Goal: Task Accomplishment & Management: Complete application form

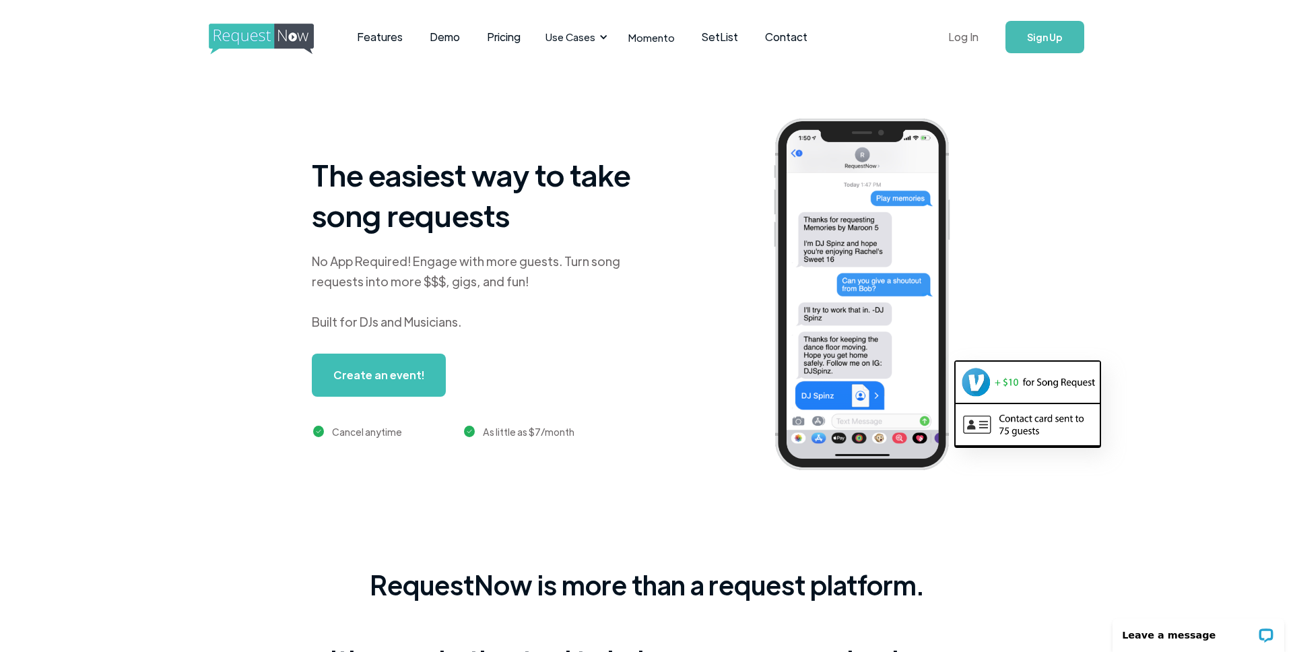
click at [960, 40] on link "Log In" at bounding box center [963, 36] width 57 height 47
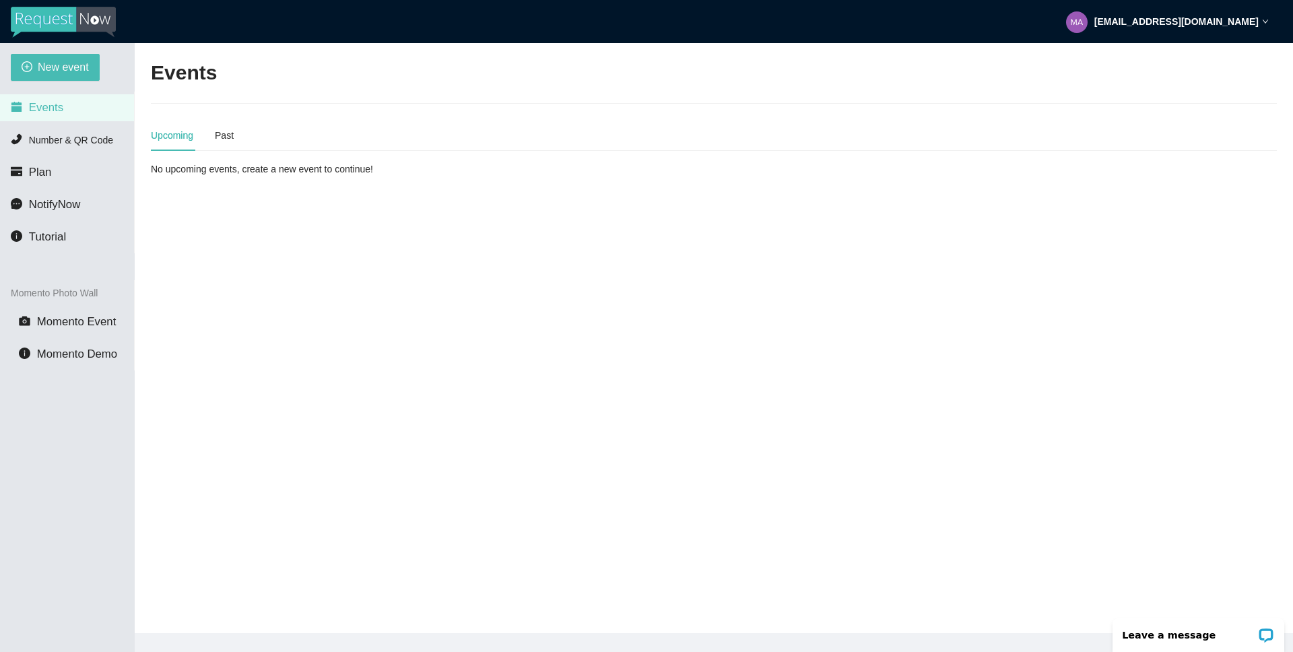
click at [696, 356] on main "Events Upcoming Past No upcoming events, create a new event to continue!" at bounding box center [714, 338] width 1158 height 590
click at [66, 63] on span "New event" at bounding box center [63, 67] width 51 height 17
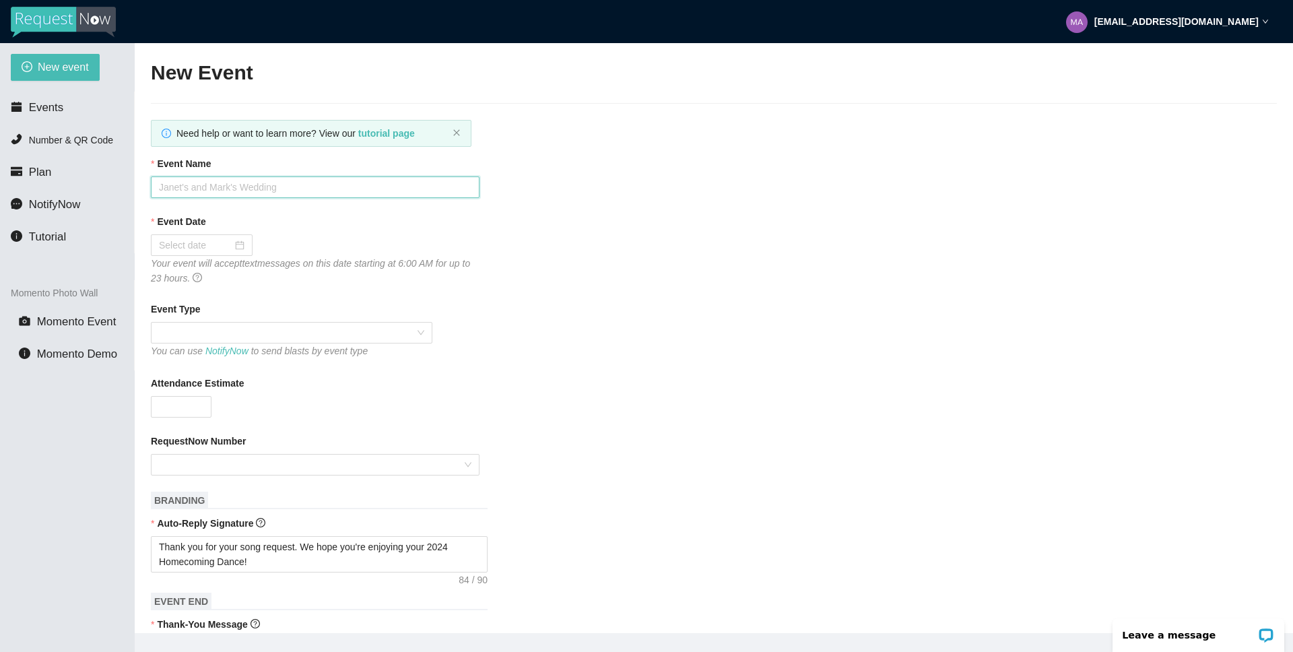
click at [197, 189] on input "Event Name" at bounding box center [315, 187] width 329 height 22
click at [344, 189] on input "Cheyen" at bounding box center [315, 187] width 329 height 22
click at [335, 187] on input "Cheyen" at bounding box center [315, 187] width 329 height 22
type input "Cheyenne Mountain Homecoming 2025"
click at [230, 244] on div at bounding box center [202, 245] width 86 height 15
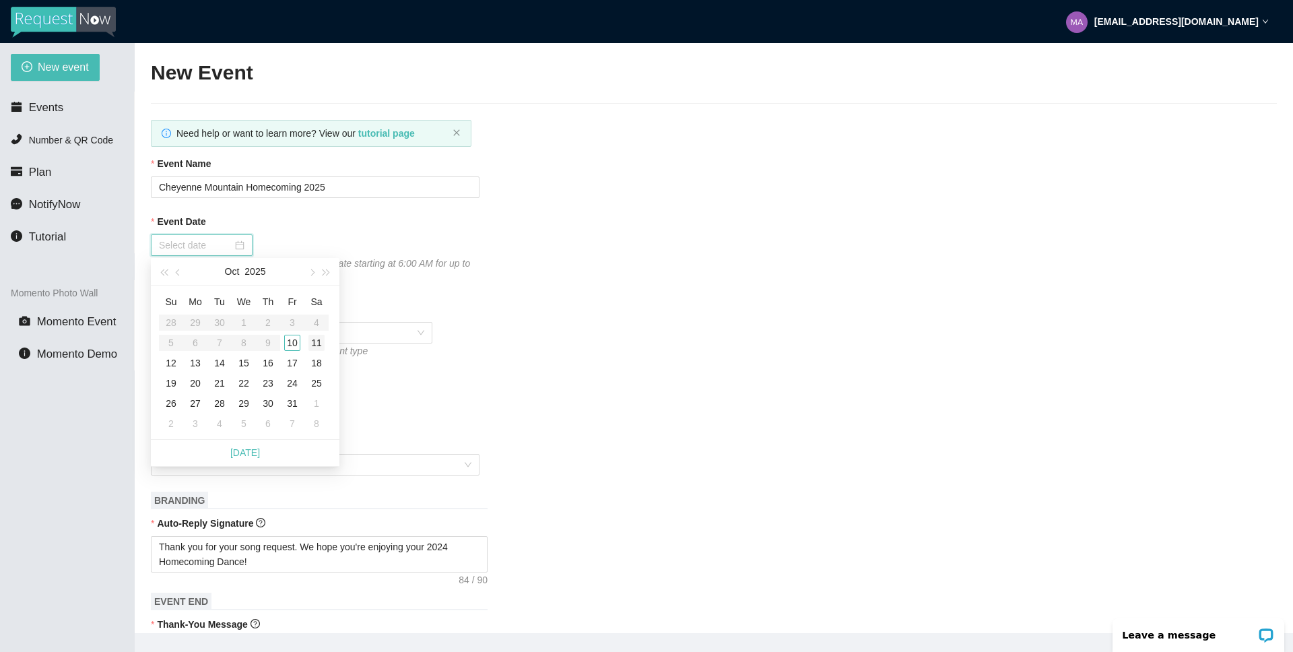
type input "[DATE]"
click at [320, 339] on div "11" at bounding box center [316, 343] width 16 height 16
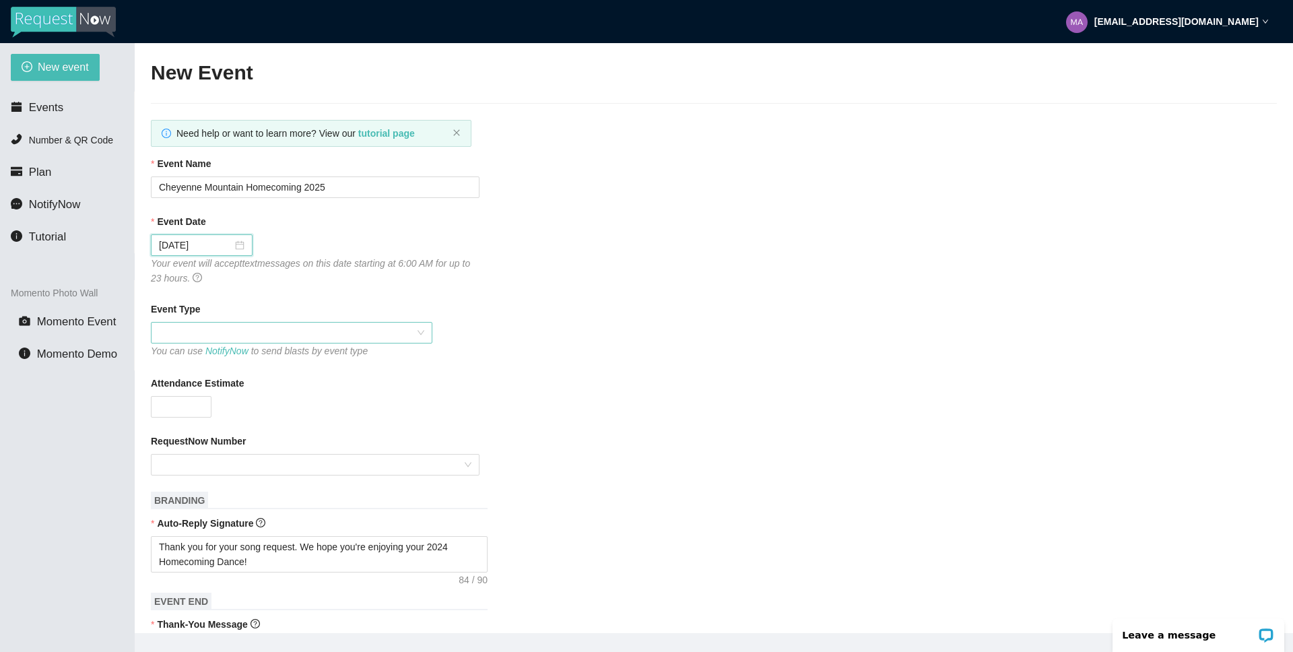
click at [416, 331] on span at bounding box center [291, 333] width 265 height 20
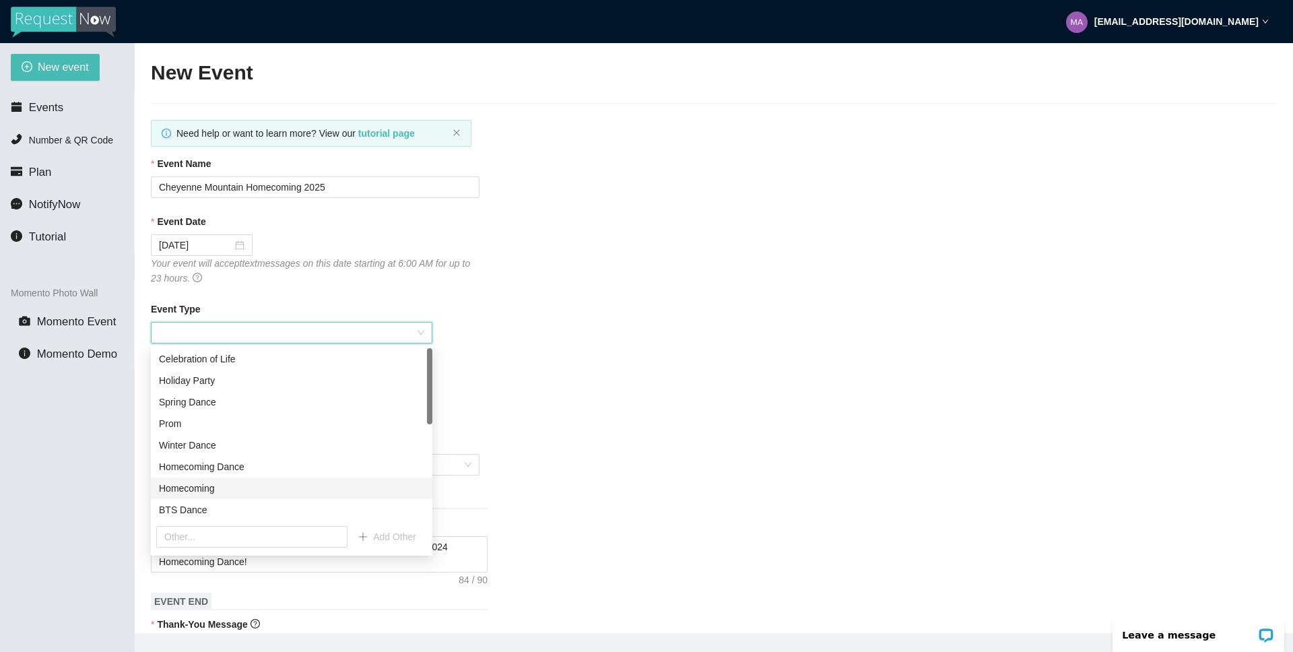
click at [215, 490] on div "Homecoming" at bounding box center [291, 488] width 265 height 15
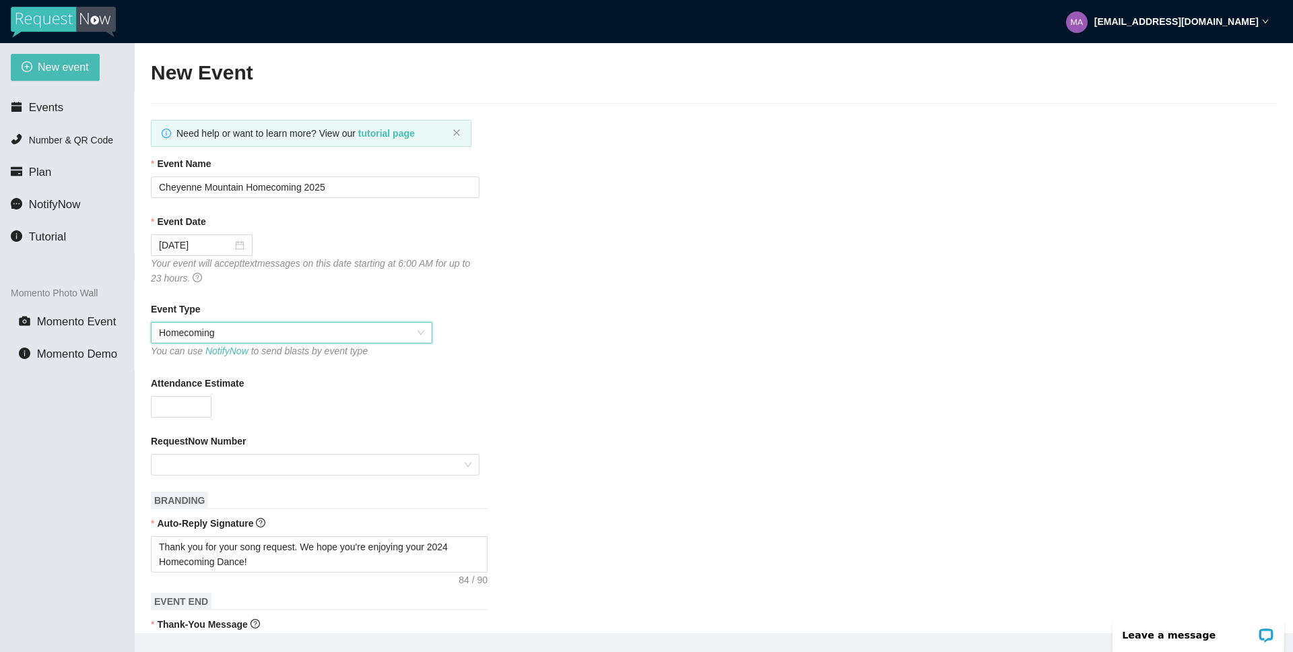
scroll to position [83, 0]
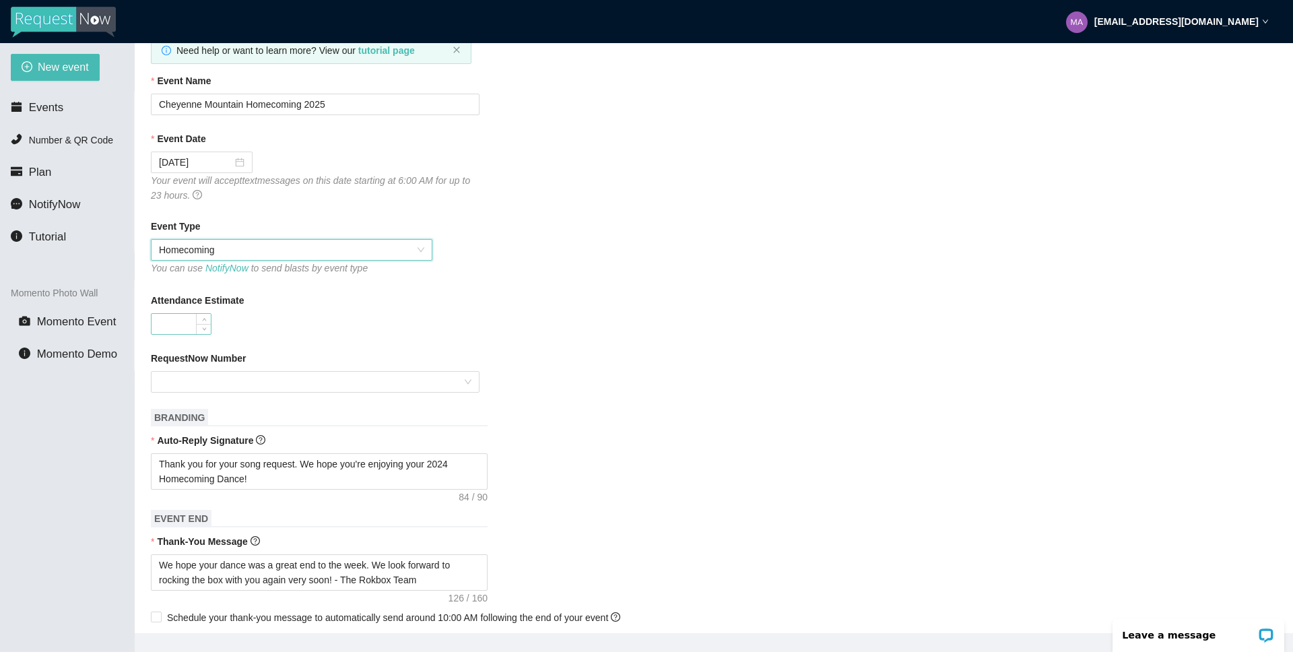
click at [171, 326] on input "Attendance Estimate" at bounding box center [181, 324] width 59 height 20
type input "1000"
click at [313, 384] on input "RequestNow Number" at bounding box center [310, 382] width 303 height 20
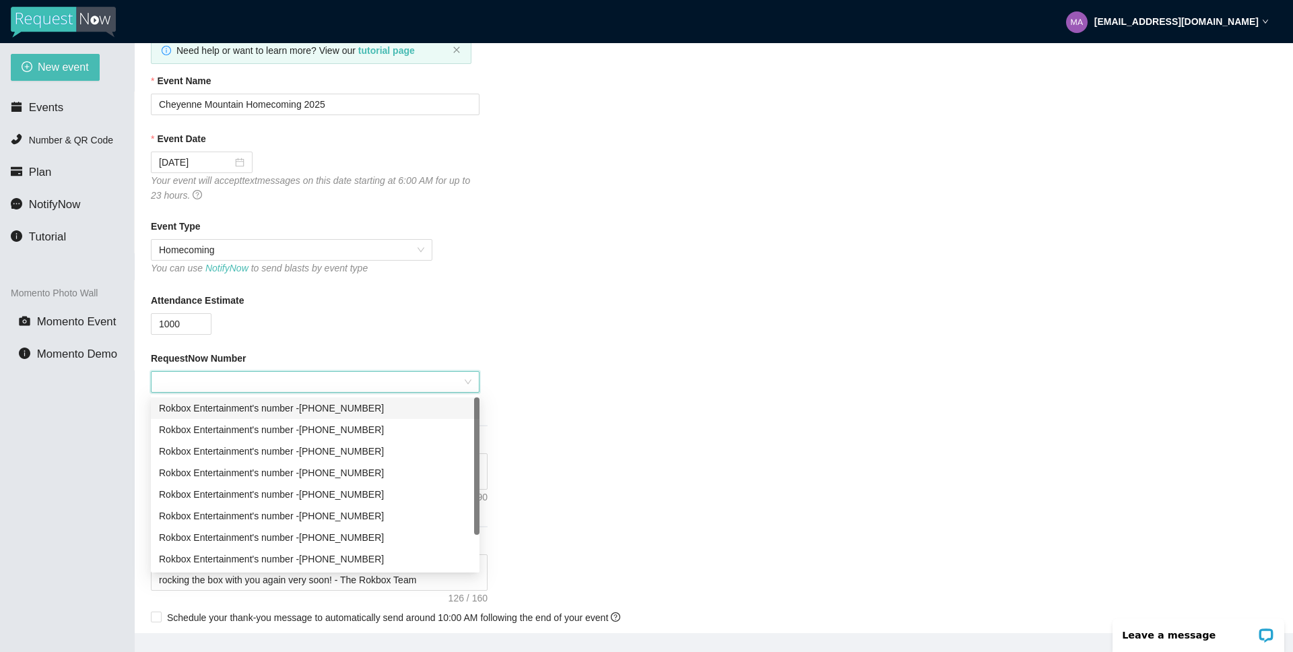
click at [406, 410] on div "Rokbox Entertainment's number - [PHONE_NUMBER]" at bounding box center [315, 408] width 312 height 15
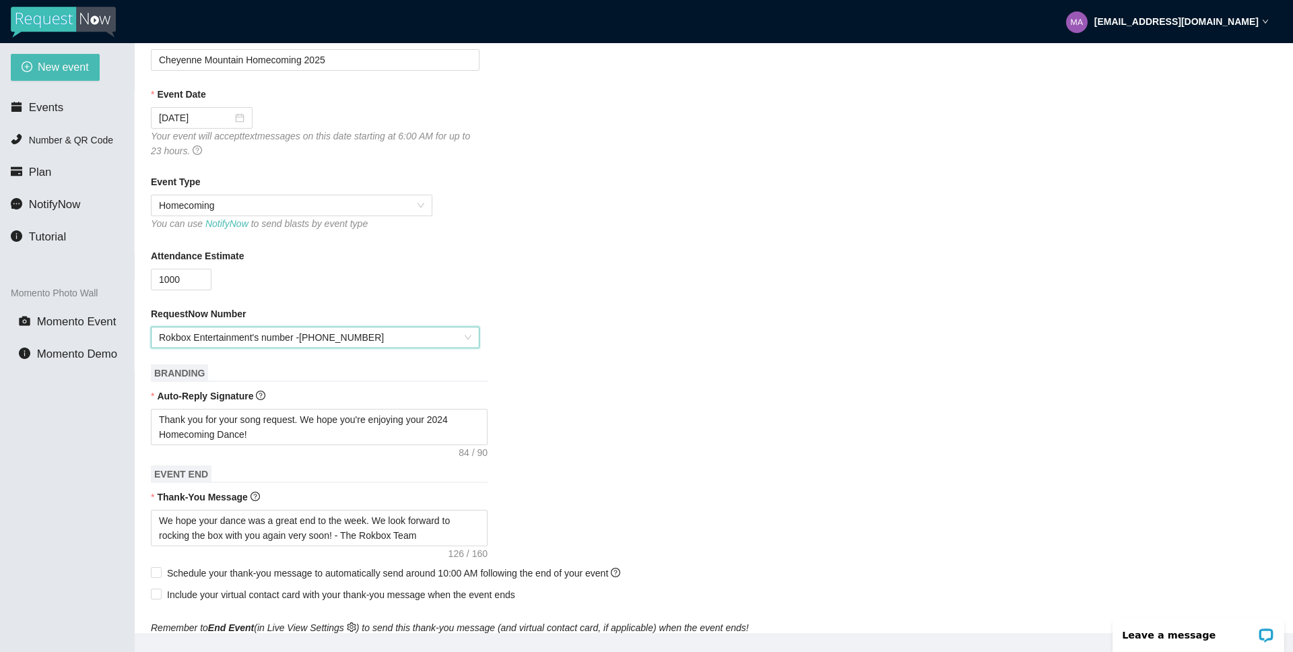
scroll to position [187, 0]
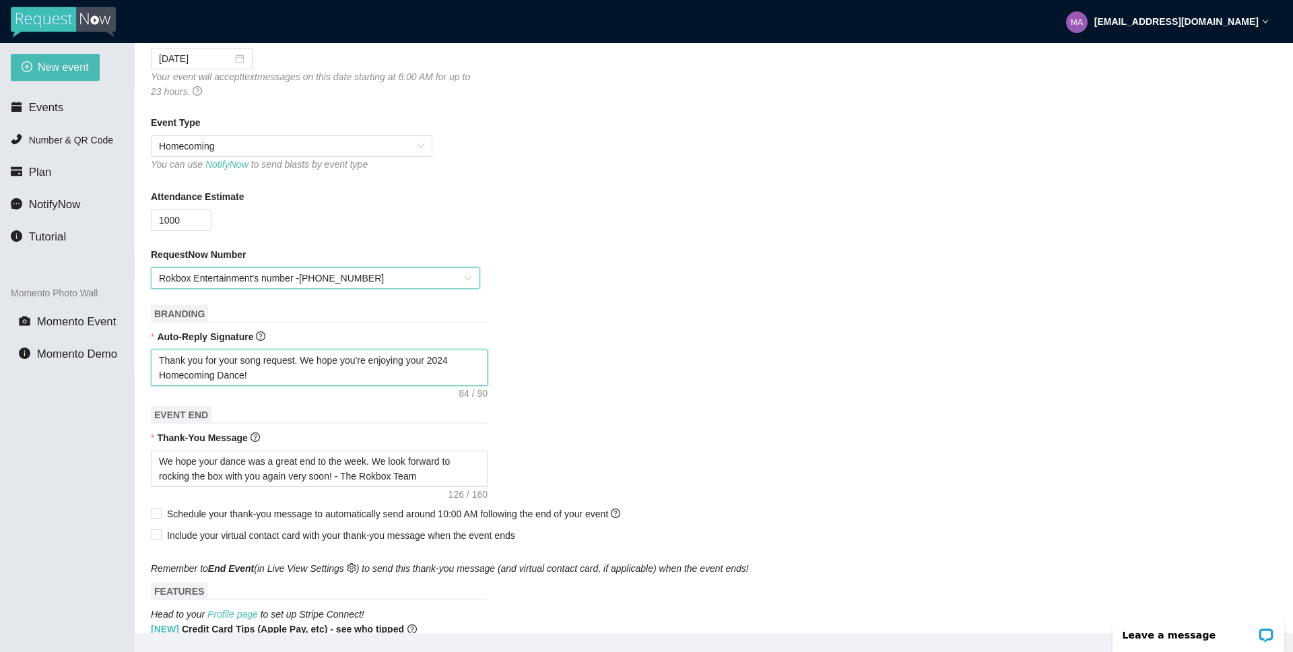
click at [461, 357] on textarea "Thank you for your song request. We hope you're enjoying your 2024 Homecoming D…" at bounding box center [319, 367] width 337 height 36
type textarea "Thank you for your song request. We hope you're enjoying your 202 Homecoming Da…"
type textarea "Thank you for your song request. We hope you're enjoying your 2025 Homecoming D…"
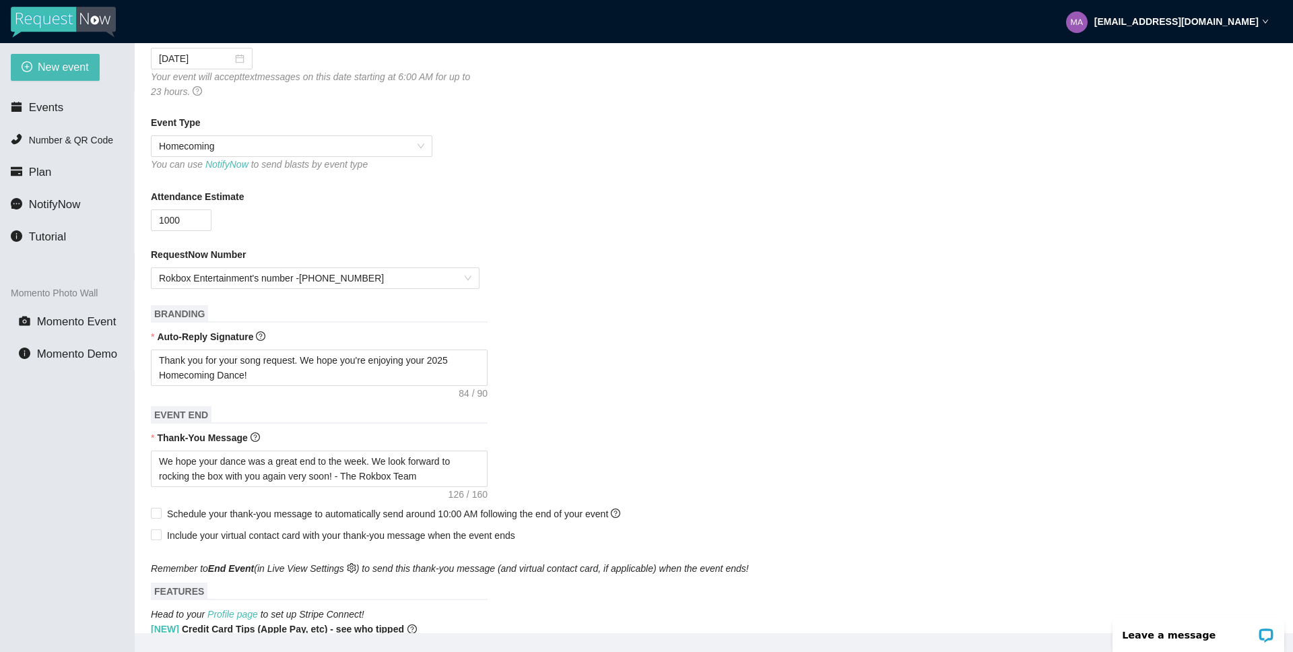
click at [584, 340] on div "Auto-Reply Signature" at bounding box center [714, 339] width 1126 height 20
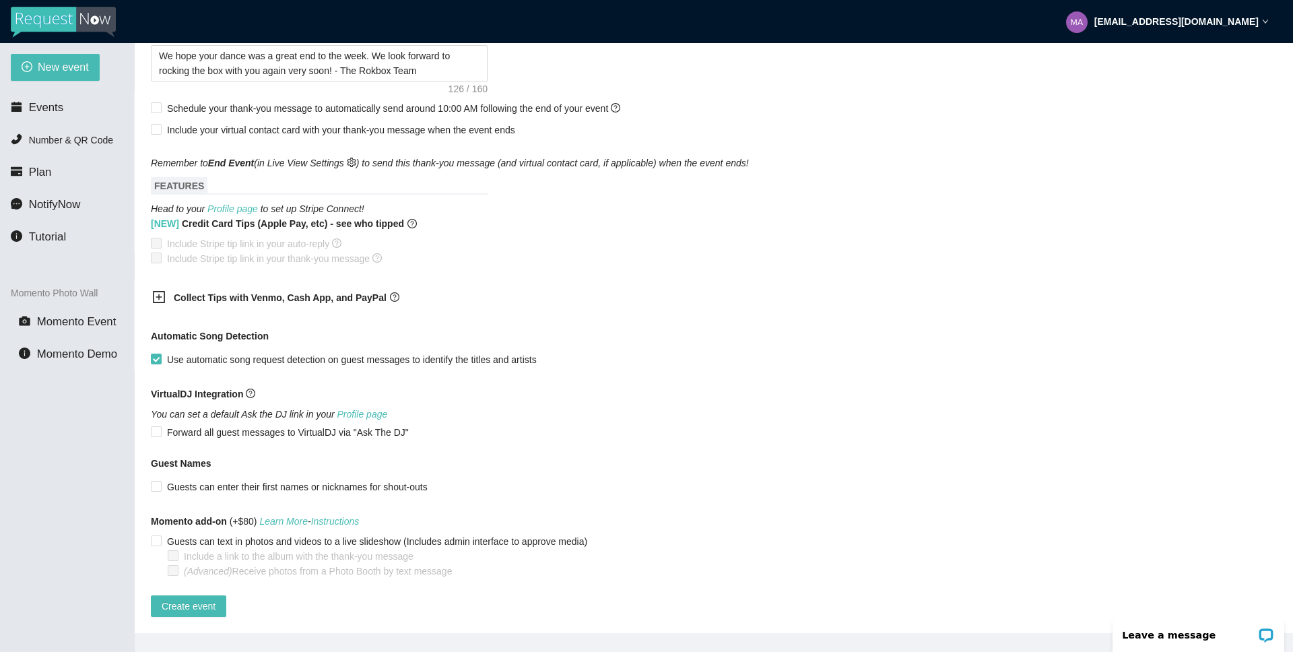
scroll to position [602, 0]
click at [717, 329] on div "Automatic Song Detection" at bounding box center [714, 339] width 1126 height 20
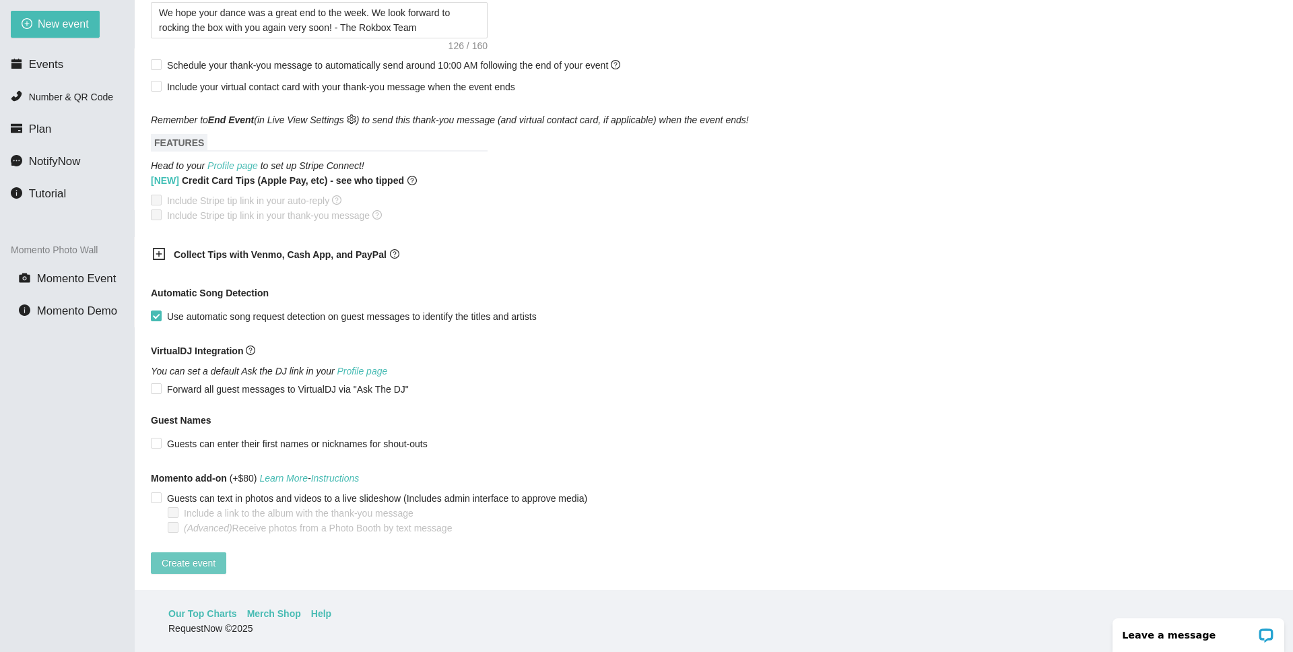
click at [207, 557] on span "Create event" at bounding box center [189, 563] width 54 height 15
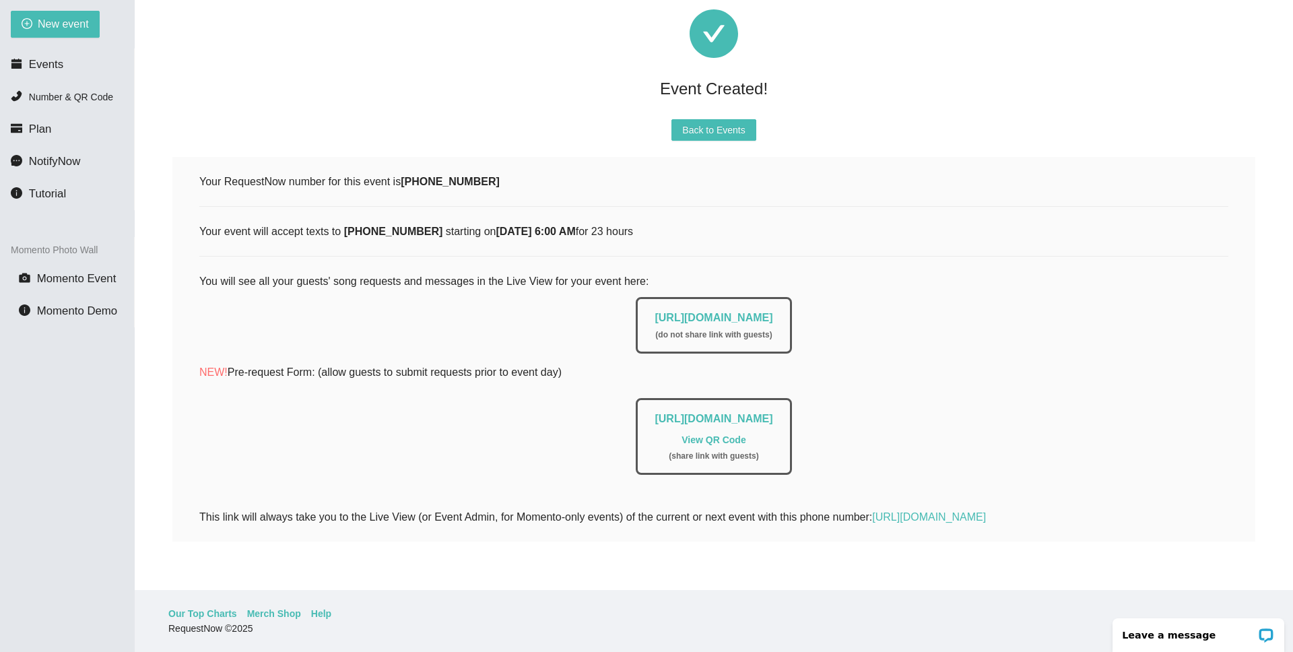
scroll to position [50, 0]
drag, startPoint x: 609, startPoint y: 304, endPoint x: 821, endPoint y: 306, distance: 212.1
click at [791, 306] on div "[URL][DOMAIN_NAME] ( do not share link with guests )" at bounding box center [714, 325] width 156 height 57
copy link "[URL][DOMAIN_NAME]"
click at [636, 304] on div "[URL][DOMAIN_NAME] ( do not share link with guests )" at bounding box center [714, 325] width 156 height 57
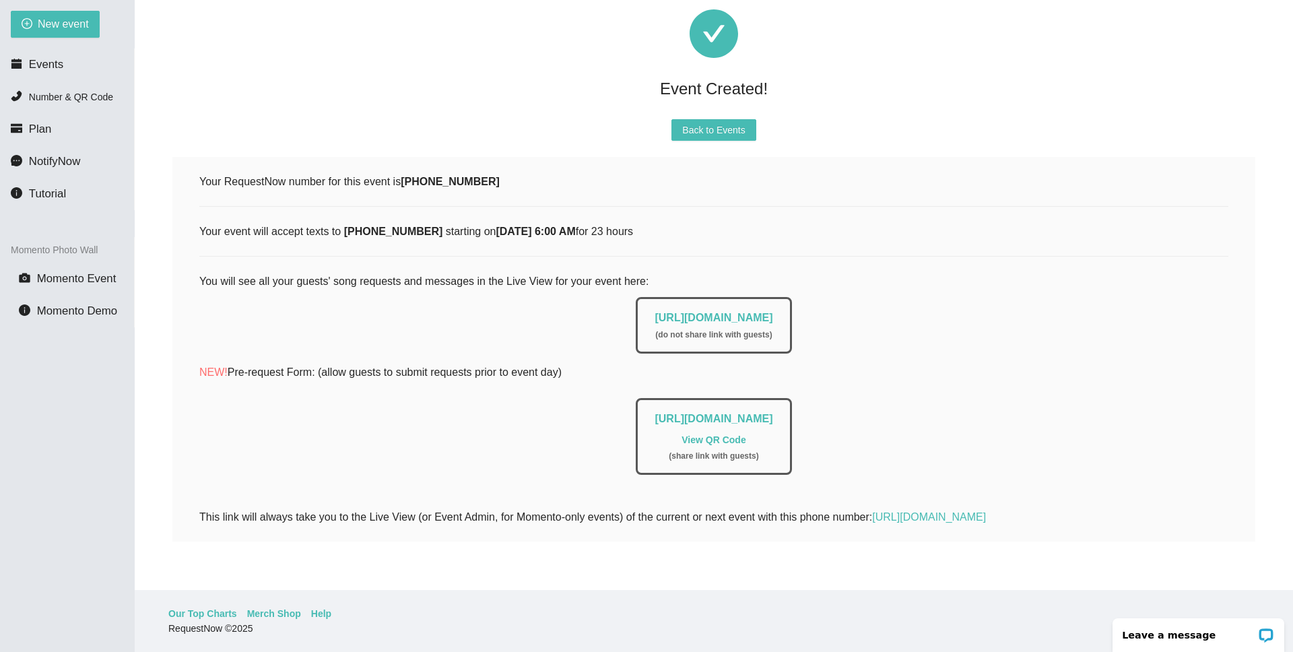
drag, startPoint x: 609, startPoint y: 304, endPoint x: 828, endPoint y: 306, distance: 218.9
click at [791, 306] on div "[URL][DOMAIN_NAME] ( do not share link with guests )" at bounding box center [714, 325] width 156 height 57
copy link "[URL][DOMAIN_NAME]"
click at [702, 123] on span "Back to Events" at bounding box center [713, 130] width 63 height 15
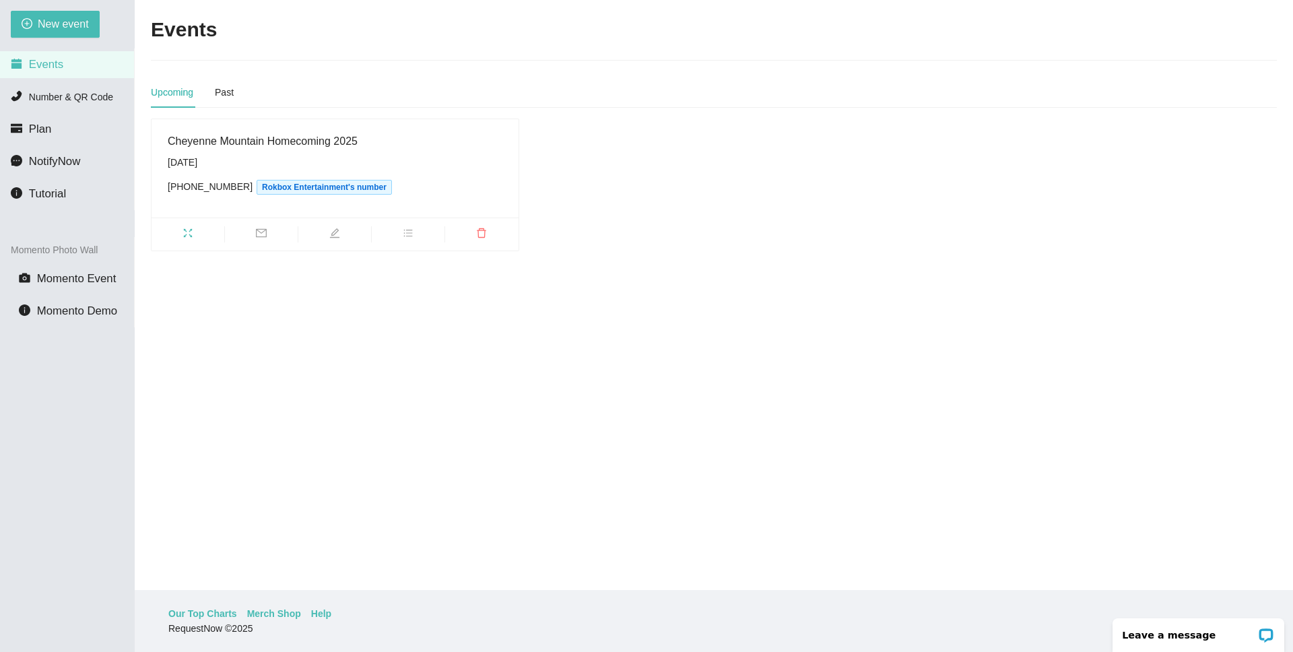
click at [435, 386] on main "Events Upcoming Past [GEOGRAPHIC_DATA] Homecoming 2025 [DATE] [PHONE_NUMBER] Ro…" at bounding box center [714, 295] width 1158 height 590
click at [65, 21] on span "New event" at bounding box center [63, 23] width 51 height 17
type textarea "[URL][DOMAIN_NAME]"
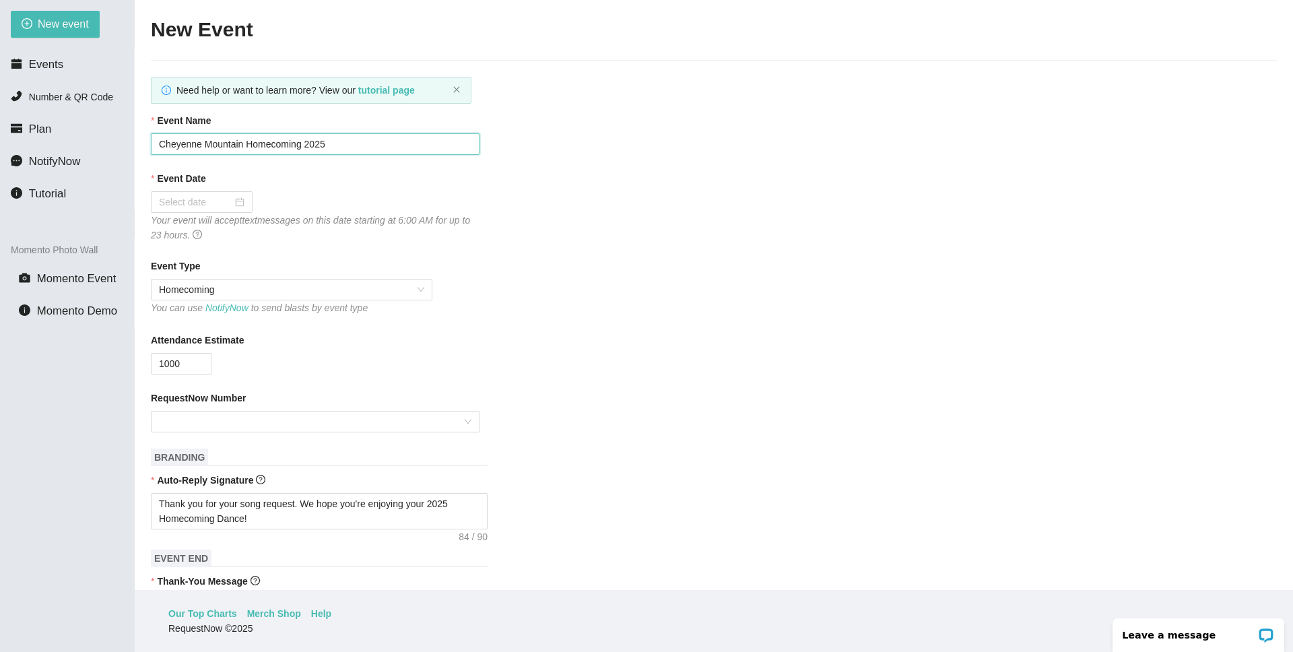
click at [244, 145] on input "Cheyenne Mountain Homecoming 2025" at bounding box center [315, 144] width 329 height 22
click at [308, 141] on input "[PERSON_NAME]'s Homecoming 2025" at bounding box center [315, 144] width 329 height 22
type input "[PERSON_NAME]'s 2025 Homecoming"
click at [231, 205] on div at bounding box center [202, 202] width 86 height 15
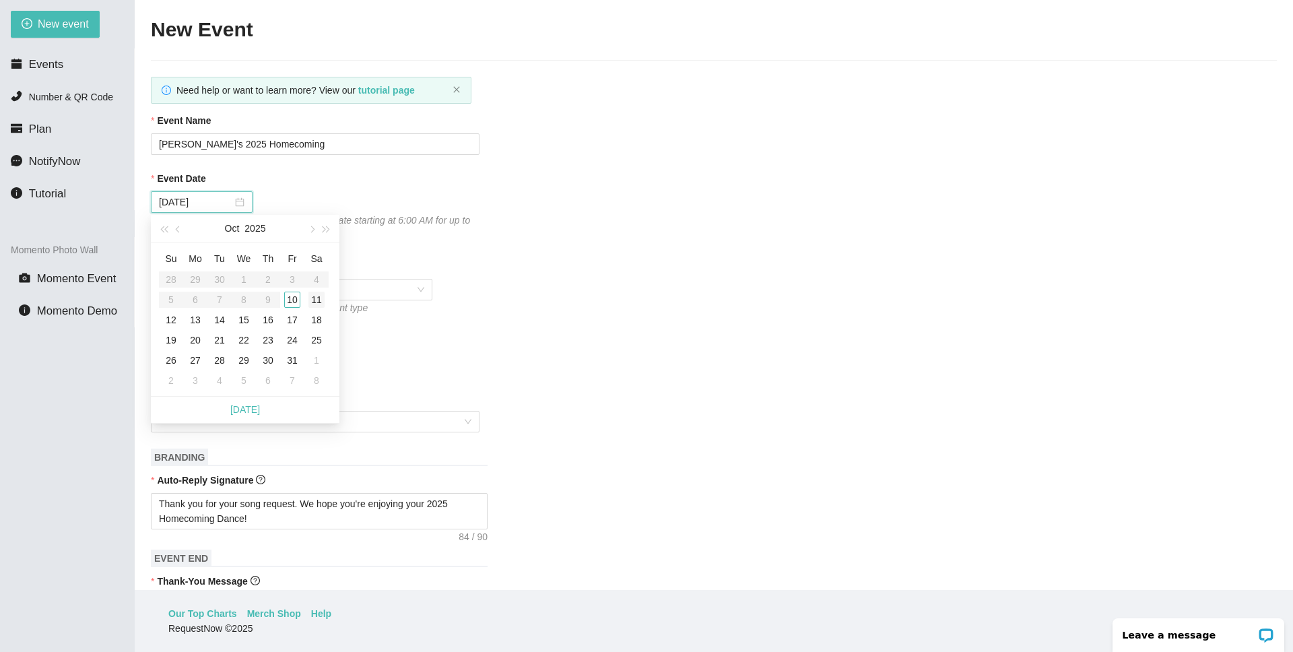
type input "[DATE]"
click at [320, 302] on div "11" at bounding box center [316, 300] width 16 height 16
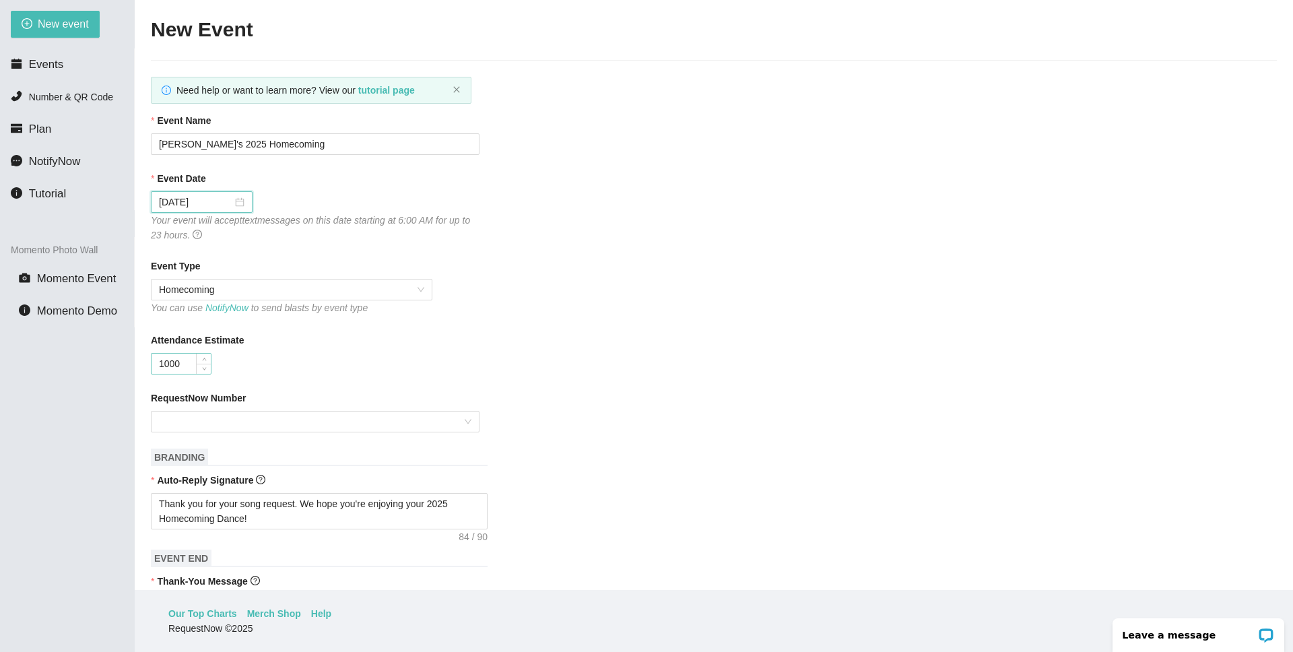
click at [164, 362] on input "1000" at bounding box center [181, 364] width 59 height 20
click at [168, 365] on input "1000" at bounding box center [181, 364] width 59 height 20
type input "700"
click at [276, 413] on input "RequestNow Number" at bounding box center [310, 421] width 303 height 20
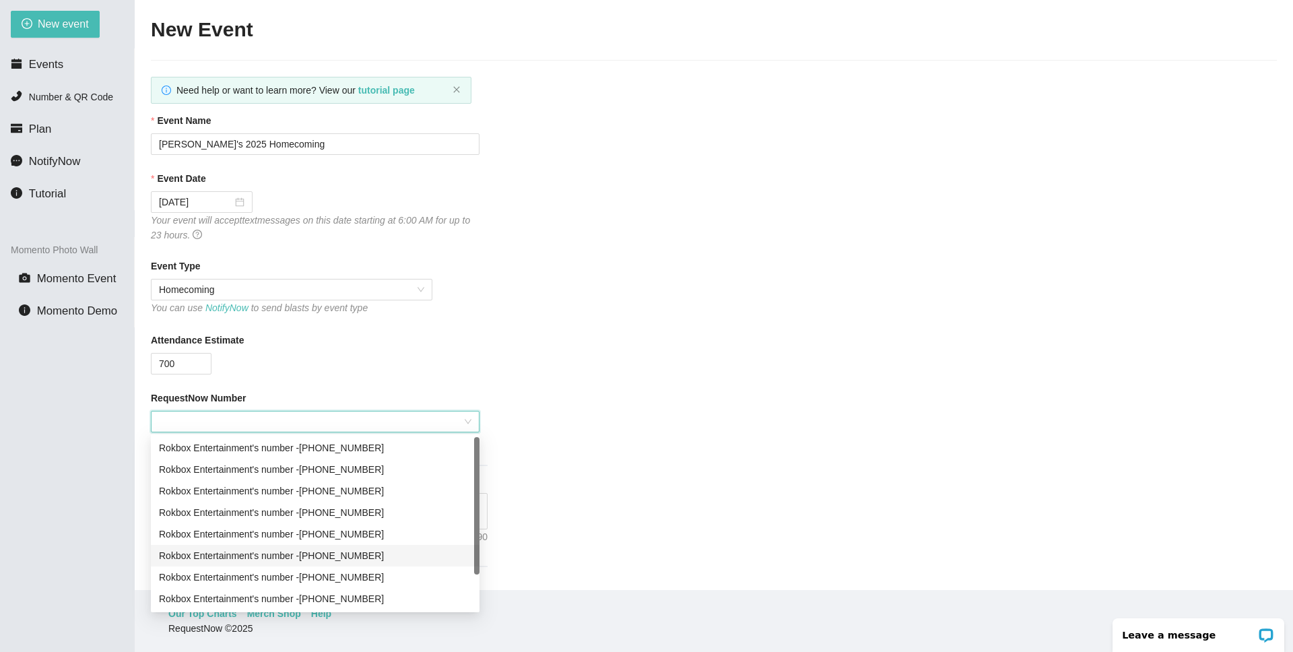
scroll to position [43, 0]
click at [383, 578] on div "Rokbox Entertainment's number - [PHONE_NUMBER]" at bounding box center [315, 577] width 312 height 15
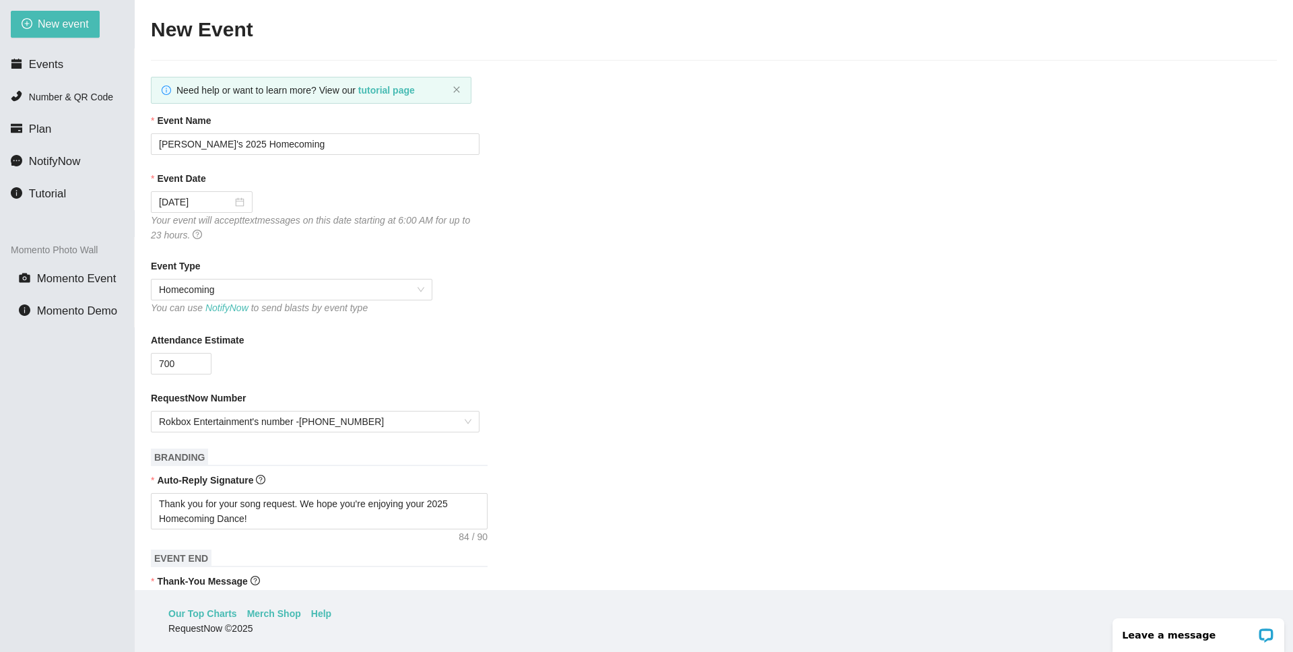
click at [607, 438] on form "Event Name [GEOGRAPHIC_DATA]'s 2025 Homecoming Event Date [DATE] Your event wil…" at bounding box center [714, 639] width 1126 height 1052
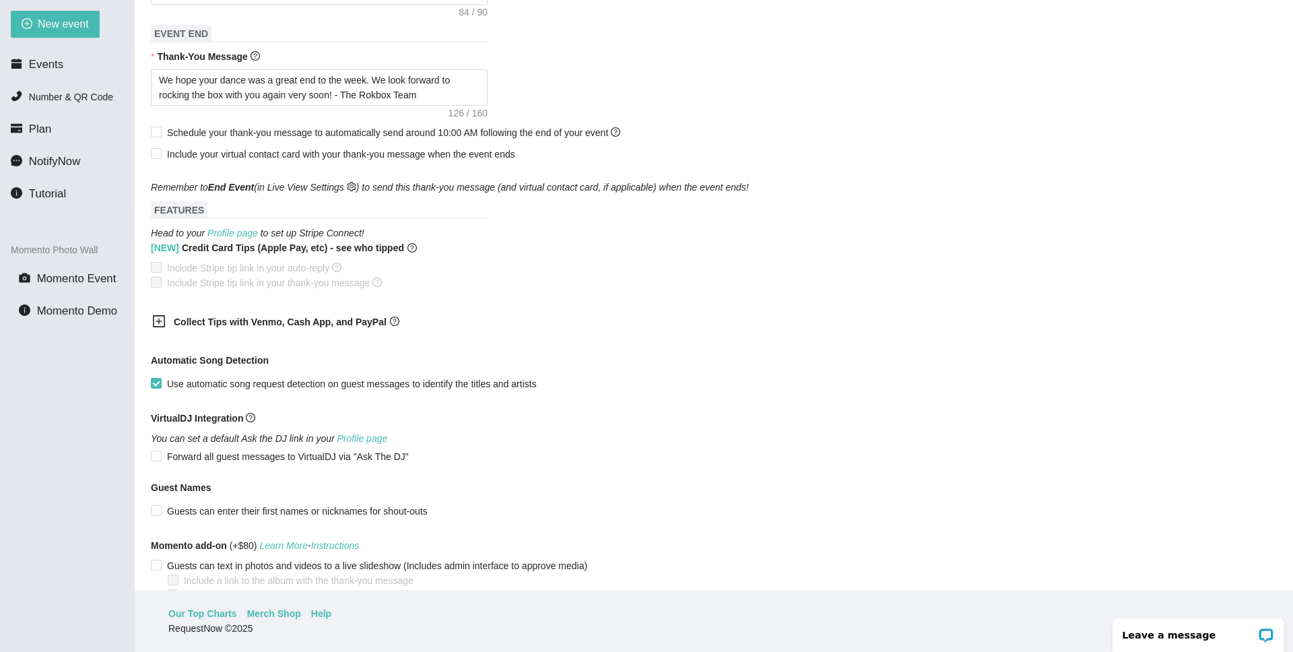
scroll to position [602, 0]
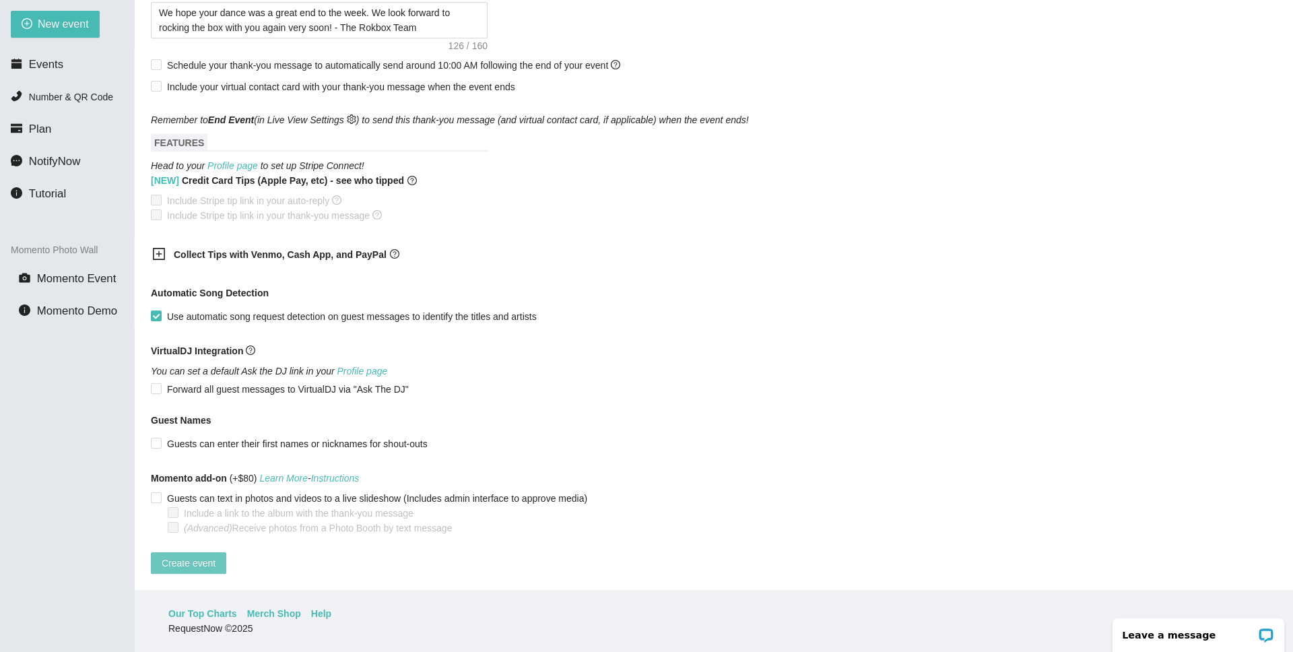
click at [195, 556] on span "Create event" at bounding box center [189, 563] width 54 height 15
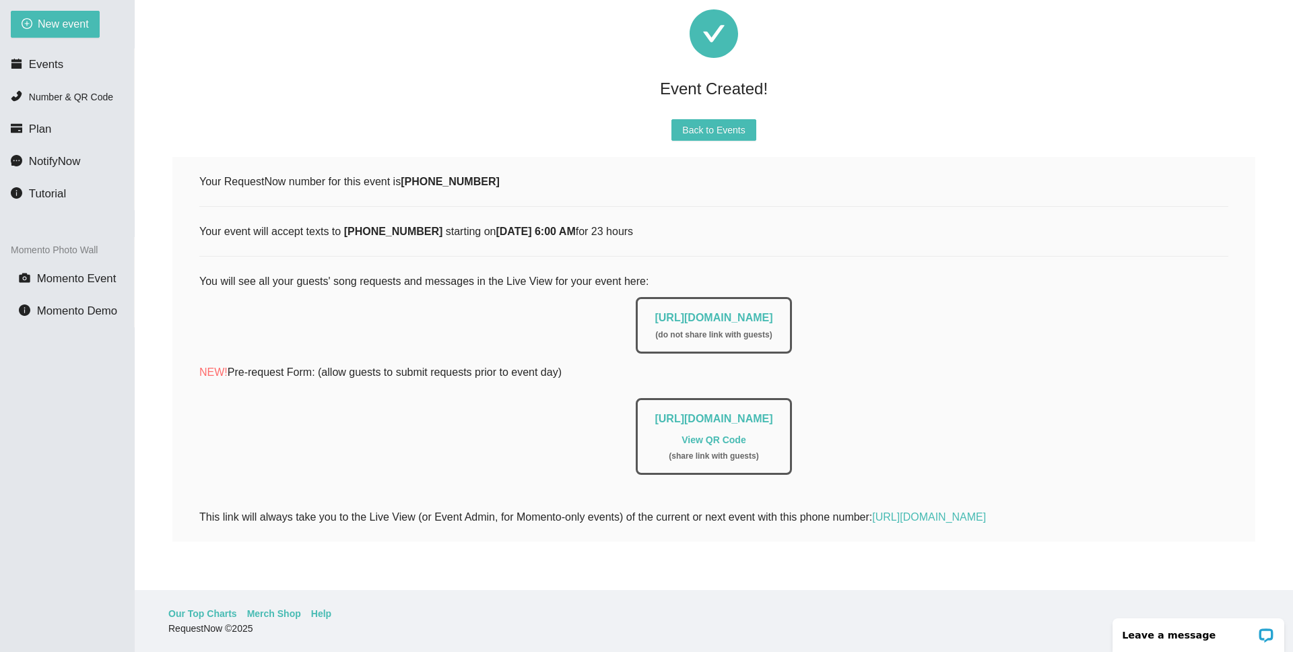
click at [636, 317] on div "[URL][DOMAIN_NAME] ( do not share link with guests )" at bounding box center [714, 325] width 156 height 57
drag, startPoint x: 609, startPoint y: 310, endPoint x: 836, endPoint y: 310, distance: 226.9
click at [836, 310] on div "[URL][DOMAIN_NAME] ( do not share link with guests )" at bounding box center [713, 321] width 1029 height 63
copy link "[URL][DOMAIN_NAME]"
click at [729, 123] on span "Back to Events" at bounding box center [713, 130] width 63 height 15
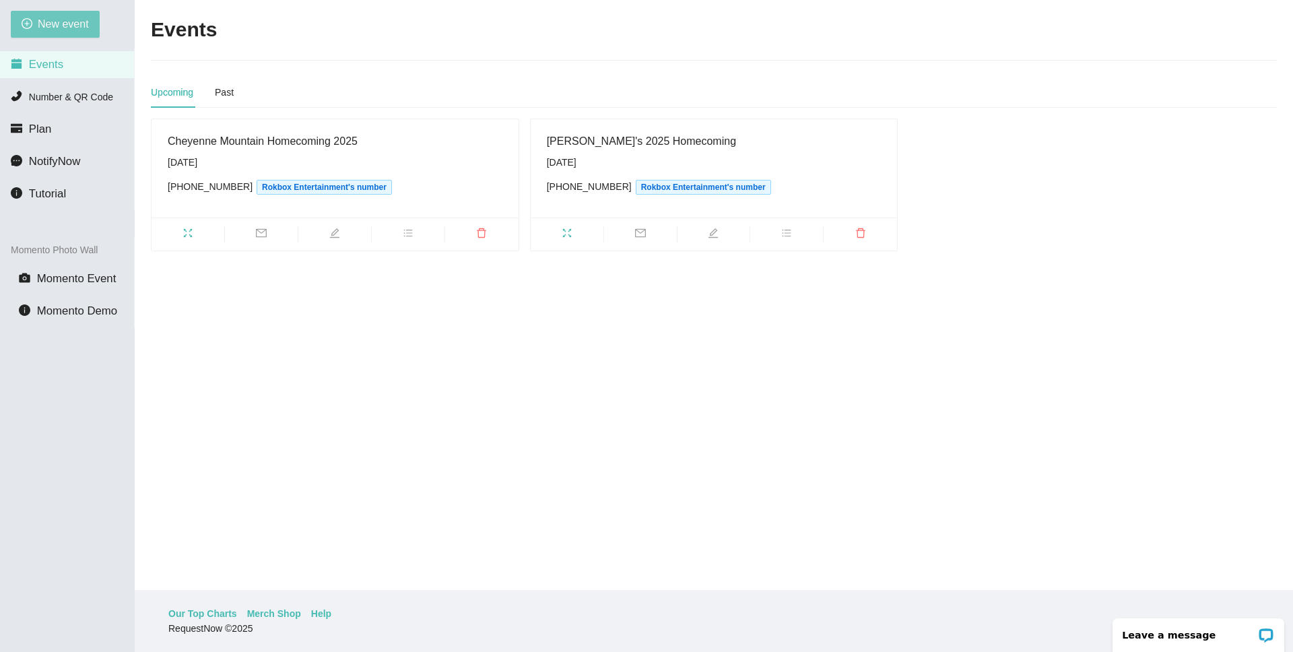
click at [63, 21] on span "New event" at bounding box center [63, 23] width 51 height 17
type textarea "[URL][DOMAIN_NAME]"
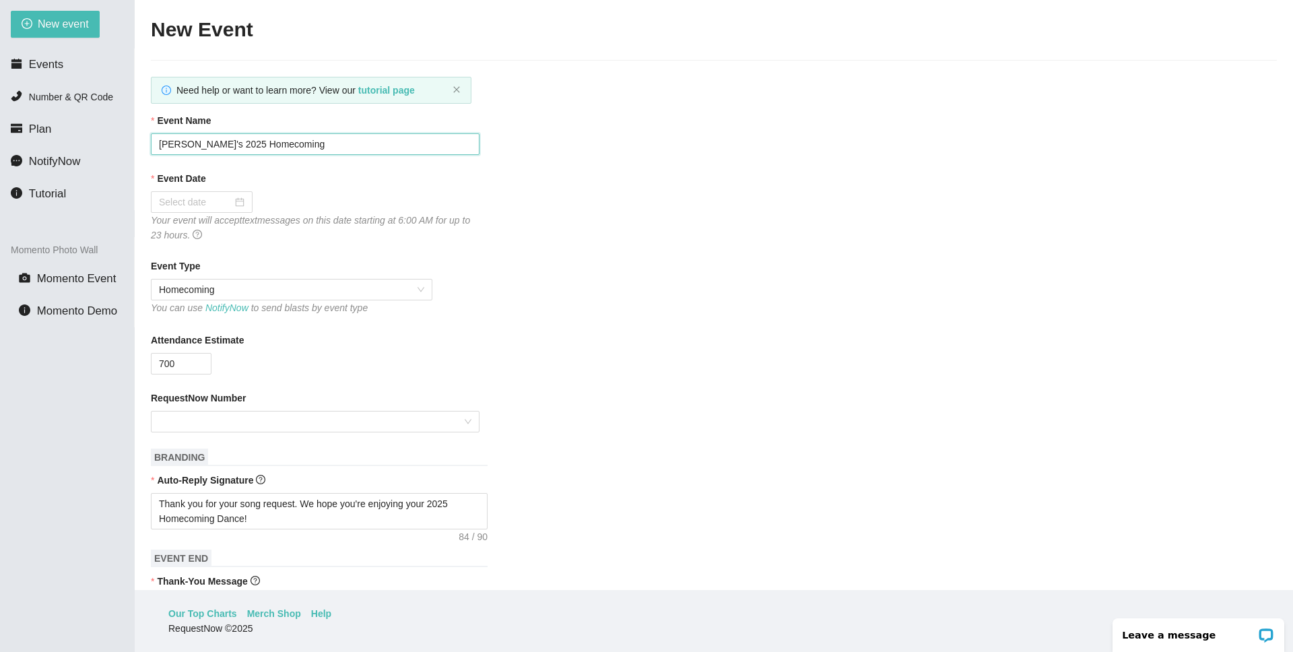
click at [194, 147] on input "[PERSON_NAME]'s 2025 Homecoming" at bounding box center [315, 144] width 329 height 22
type input "Discovery Canyon's 2025 Homecoming"
click at [230, 203] on div at bounding box center [202, 202] width 86 height 15
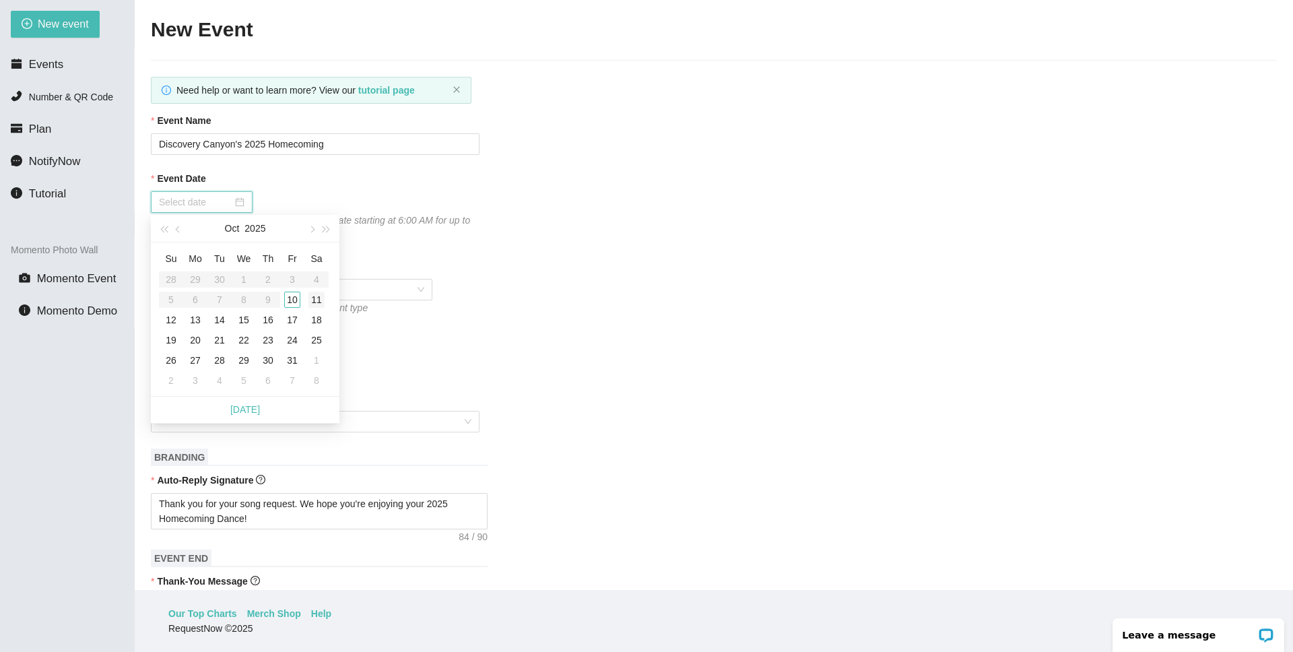
type input "[DATE]"
click at [318, 301] on div "11" at bounding box center [316, 300] width 16 height 16
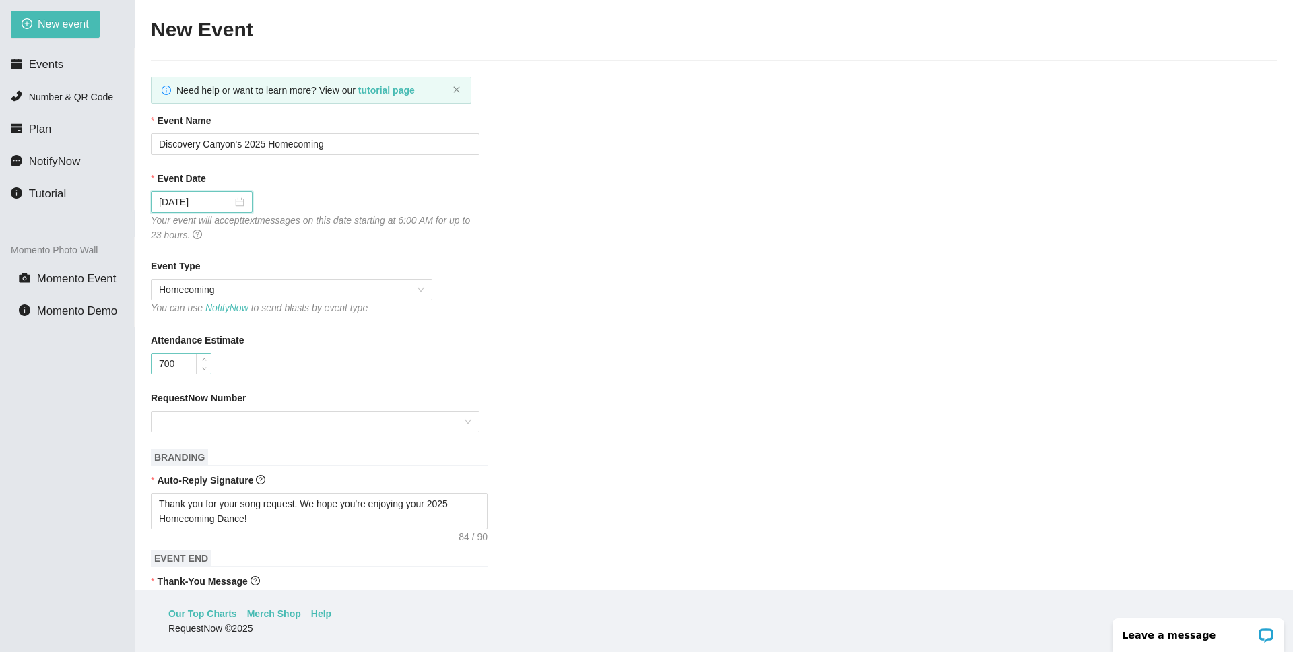
click at [163, 366] on input "700" at bounding box center [181, 364] width 59 height 20
type input "800"
click at [391, 426] on input "RequestNow Number" at bounding box center [310, 421] width 303 height 20
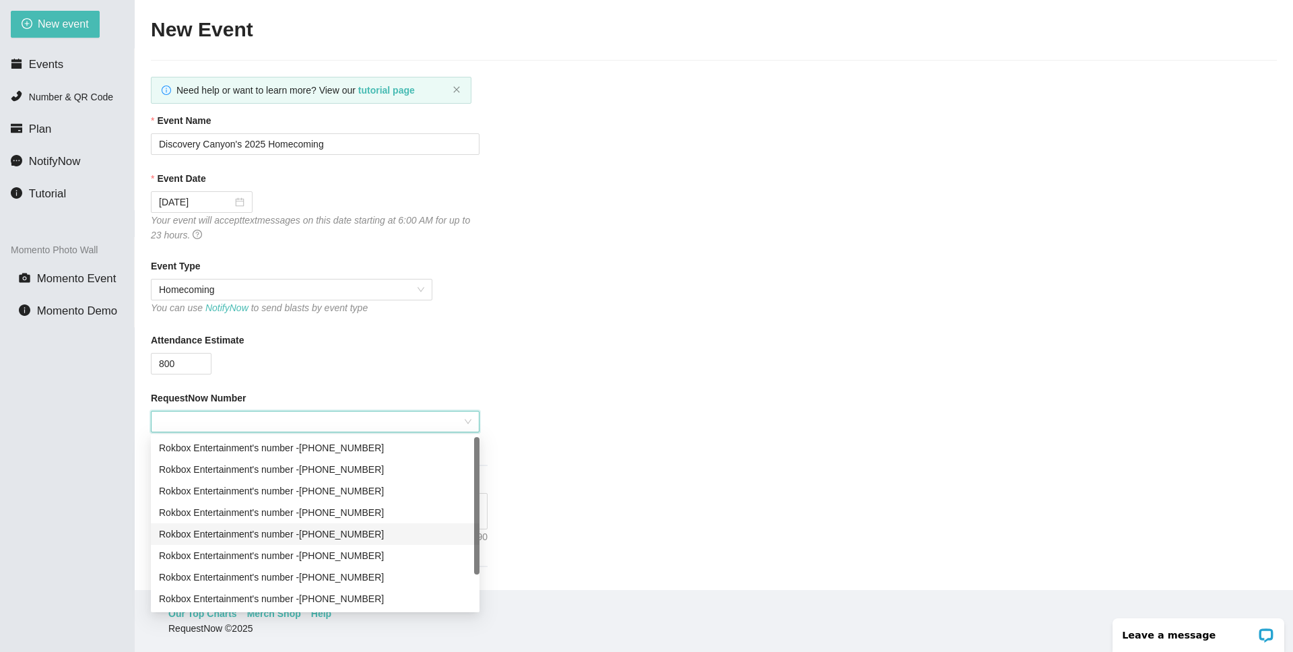
scroll to position [15, 0]
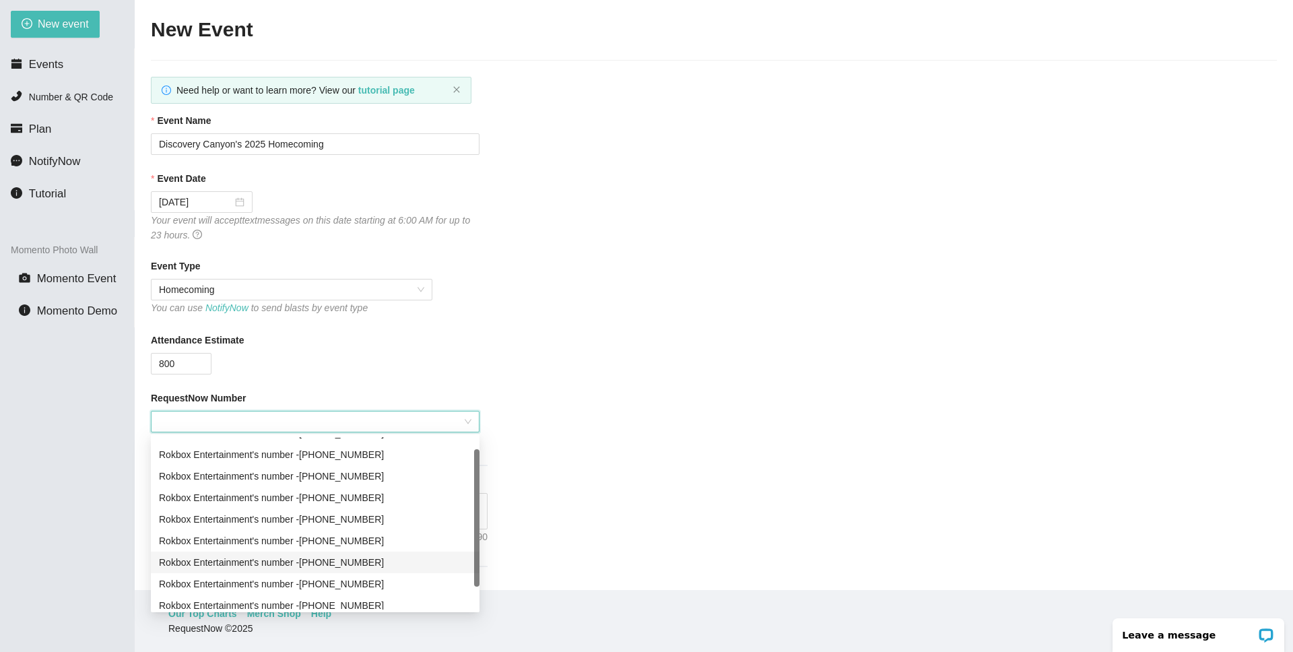
click at [413, 556] on div "Rokbox Entertainment's number - [PHONE_NUMBER]" at bounding box center [315, 562] width 312 height 15
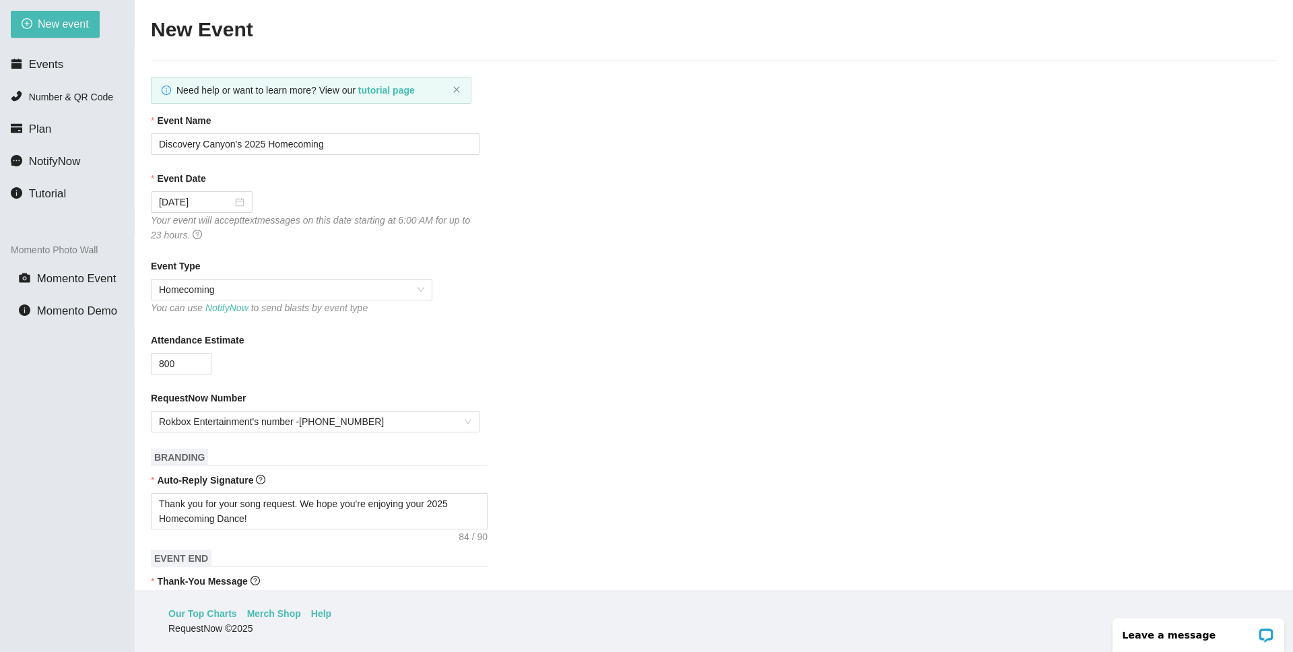
click at [610, 457] on form "Event Name [GEOGRAPHIC_DATA]'s 2025 Homecoming Event Date [DATE] Your event wil…" at bounding box center [714, 639] width 1126 height 1052
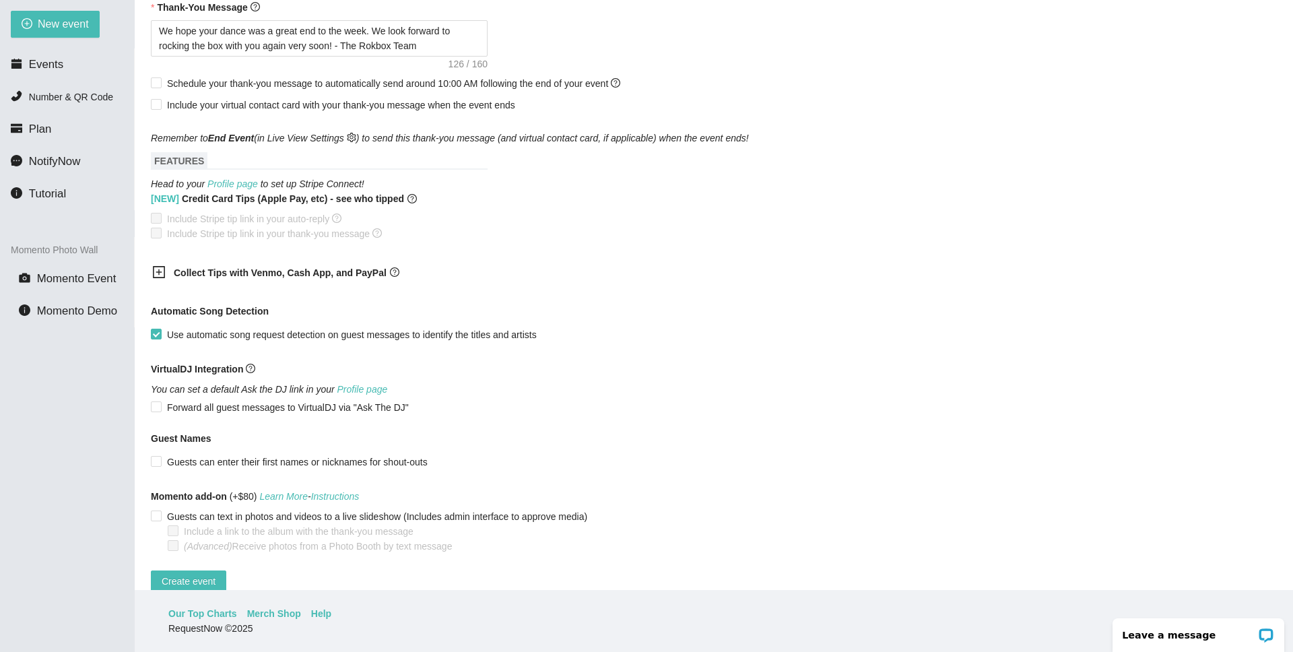
scroll to position [602, 0]
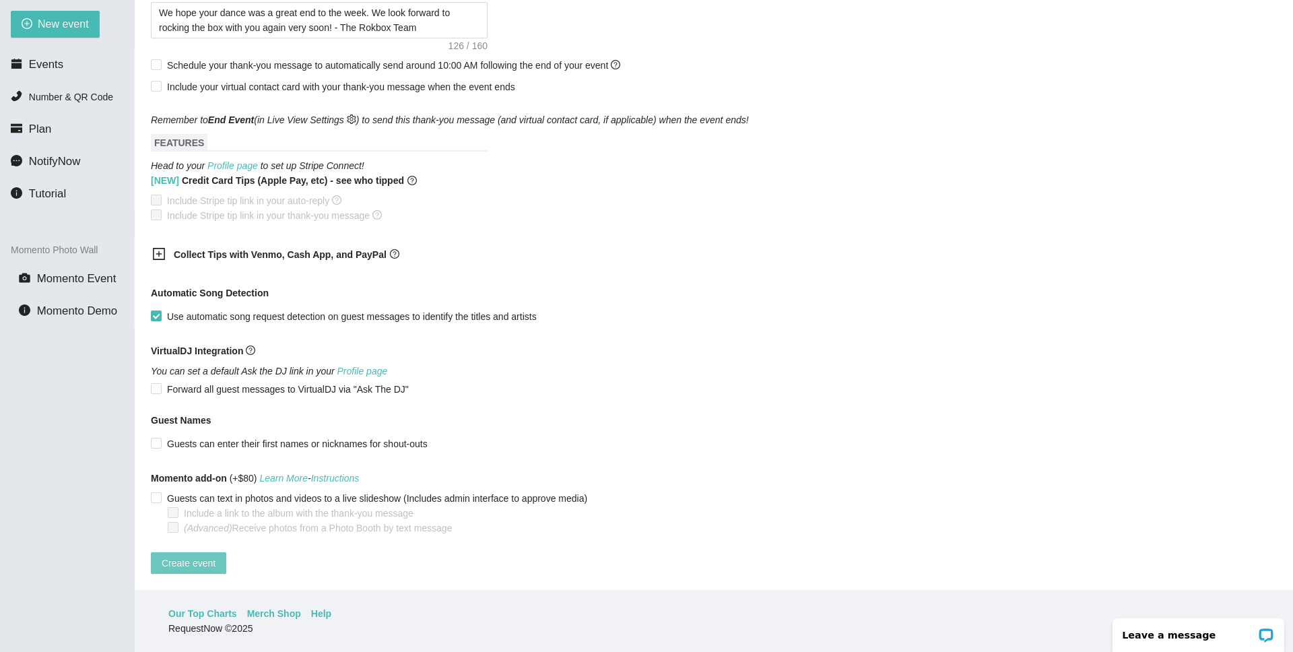
click at [203, 556] on span "Create event" at bounding box center [189, 563] width 54 height 15
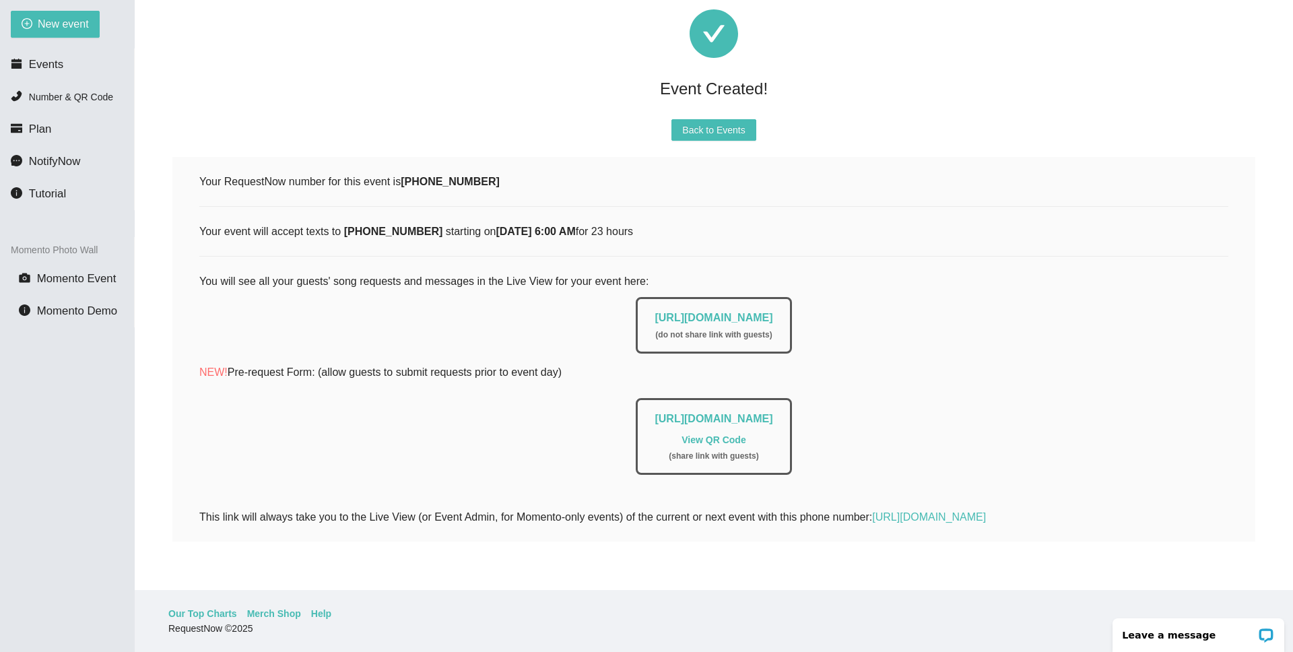
scroll to position [50, 0]
drag, startPoint x: 606, startPoint y: 308, endPoint x: 882, endPoint y: 310, distance: 276.1
click at [882, 310] on div "[URL][DOMAIN_NAME] ( do not share link with guests )" at bounding box center [713, 321] width 1029 height 63
copy link "[URL][DOMAIN_NAME]"
click at [717, 125] on span "Back to Events" at bounding box center [713, 130] width 63 height 15
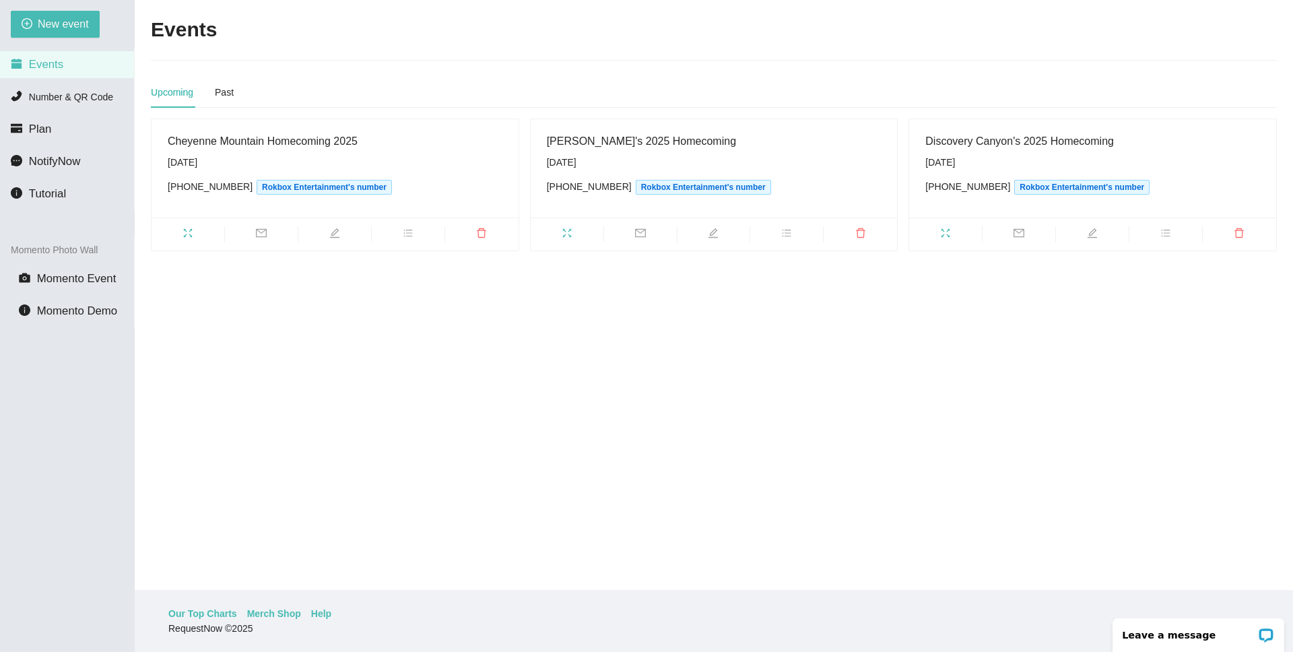
click at [477, 542] on main "Events Upcoming Past [GEOGRAPHIC_DATA] Homecoming 2025 [DATE] [PHONE_NUMBER] Ro…" at bounding box center [714, 295] width 1158 height 590
click at [61, 28] on span "New event" at bounding box center [63, 23] width 51 height 17
type textarea "[URL][DOMAIN_NAME]"
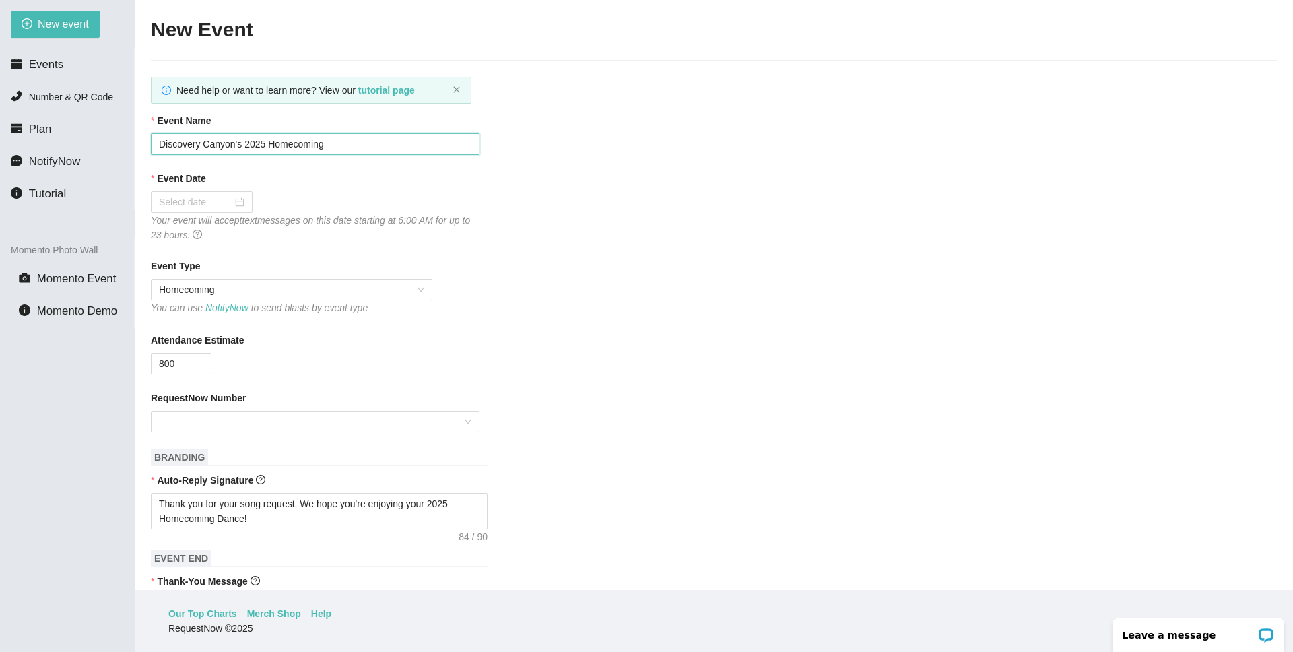
click at [236, 149] on input "Discovery Canyon's 2025 Homecoming" at bounding box center [315, 144] width 329 height 22
type input "[GEOGRAPHIC_DATA]'s 2025 Homecoming"
click at [232, 201] on div at bounding box center [202, 202] width 86 height 15
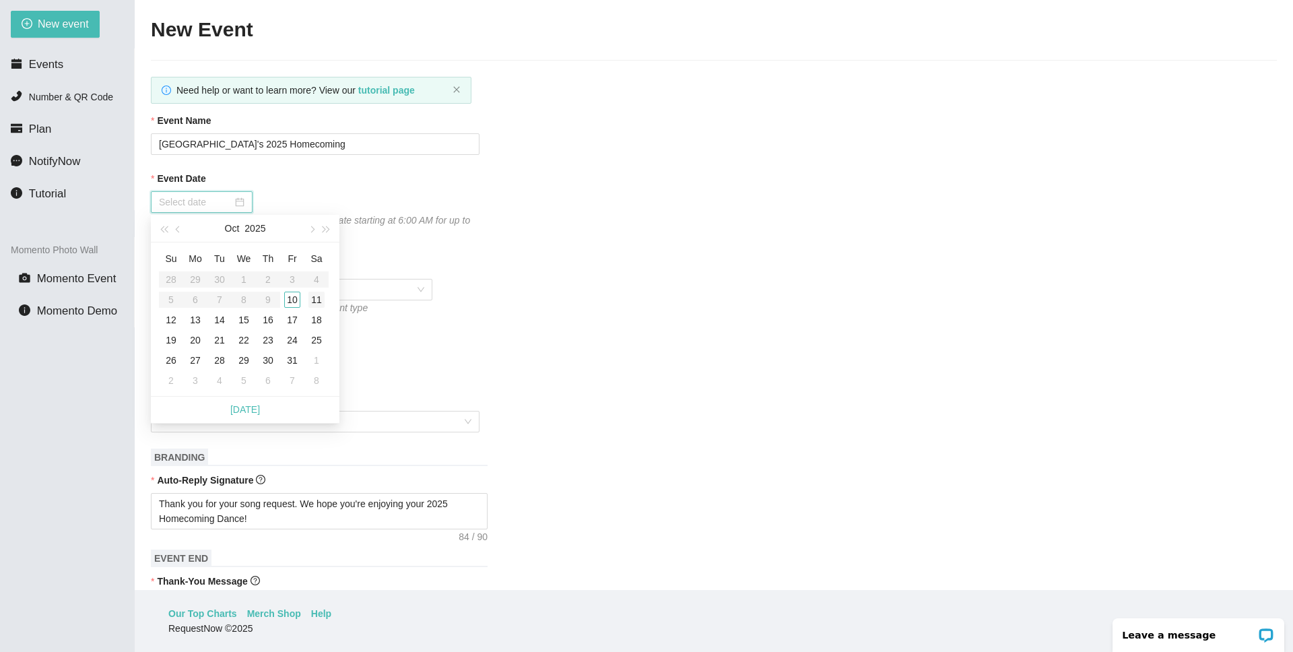
type input "[DATE]"
click at [315, 302] on div "11" at bounding box center [316, 300] width 16 height 16
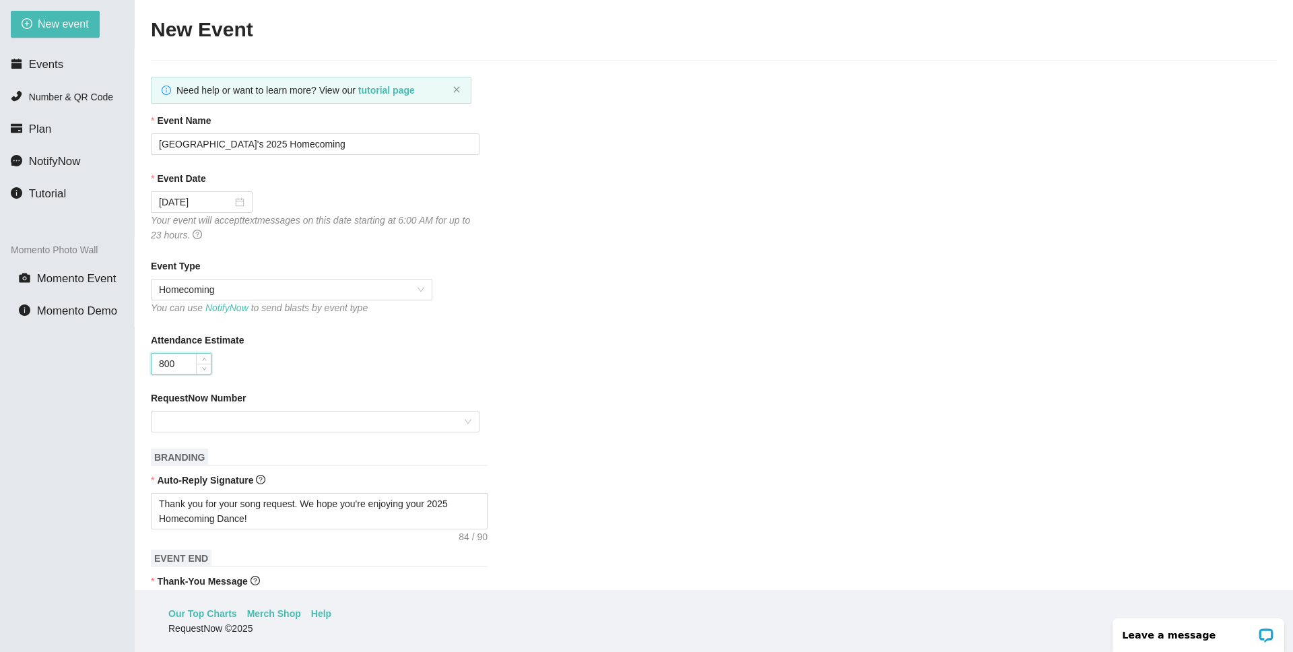
click at [166, 364] on input "800" at bounding box center [181, 364] width 59 height 20
click at [462, 422] on div at bounding box center [315, 422] width 329 height 22
type input "1500"
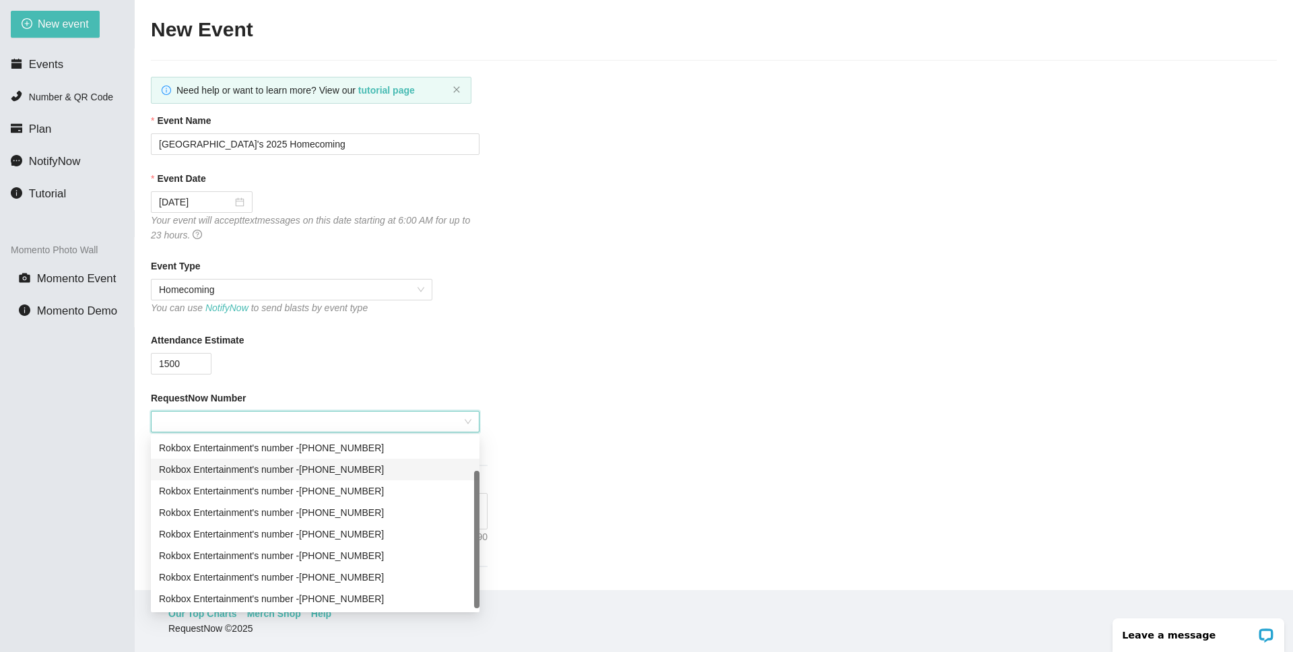
scroll to position [38, 0]
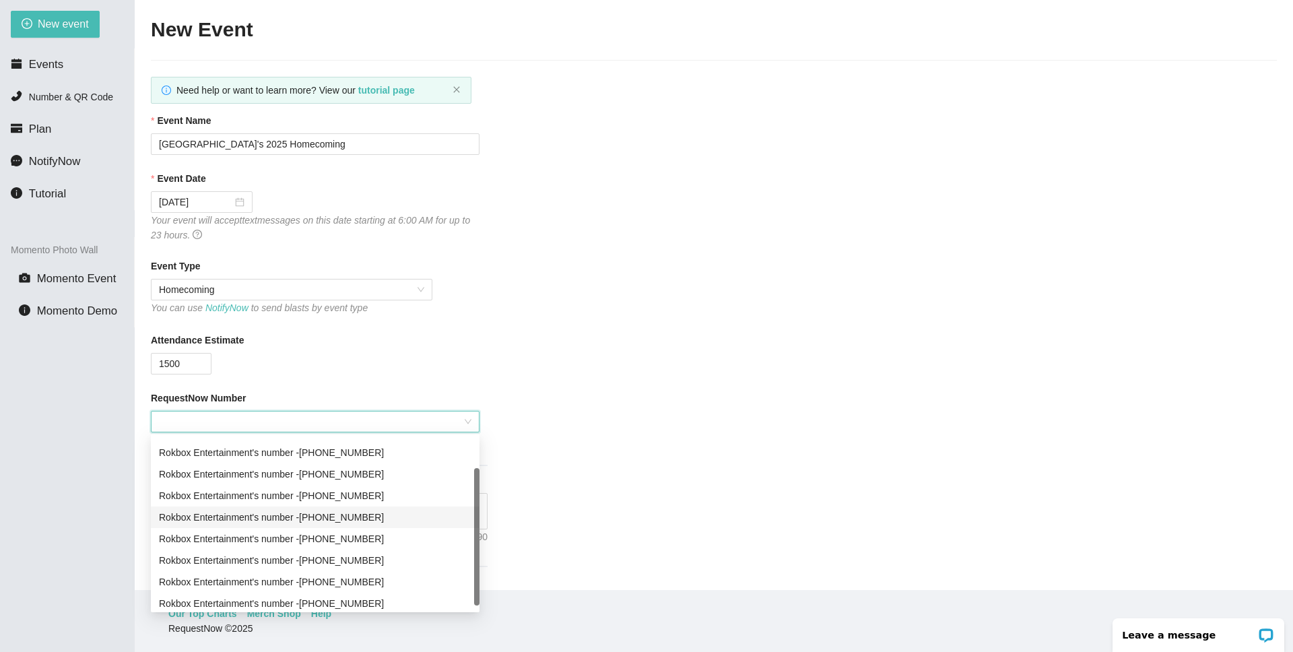
click at [405, 518] on div "Rokbox Entertainment's number - [PHONE_NUMBER]" at bounding box center [315, 517] width 312 height 15
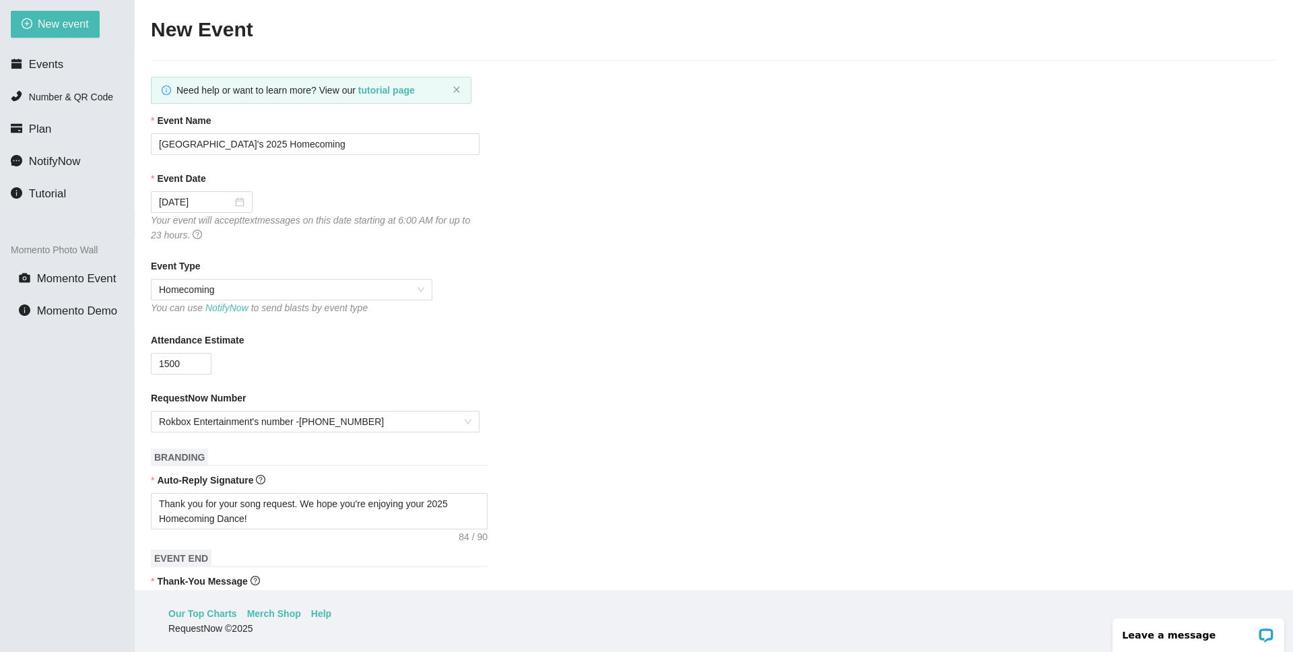
click at [634, 441] on form "Event Name [GEOGRAPHIC_DATA]'s 2025 Homecoming Event Date [DATE] Your event wil…" at bounding box center [714, 639] width 1126 height 1052
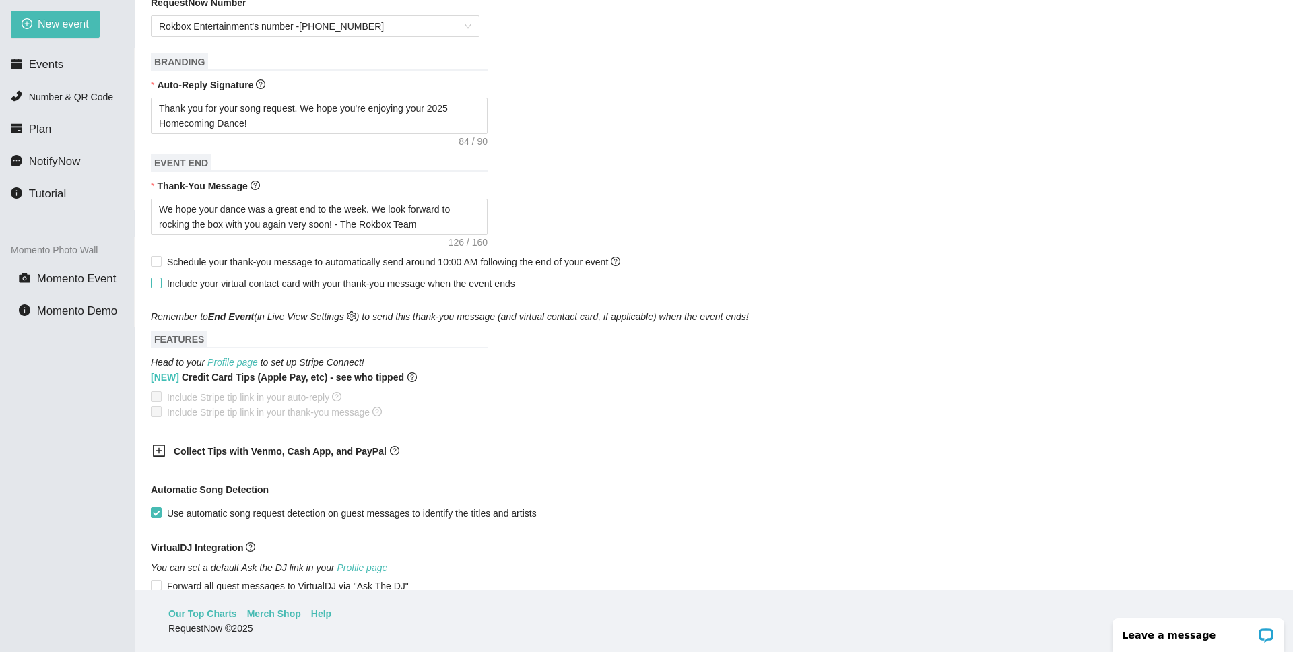
scroll to position [602, 0]
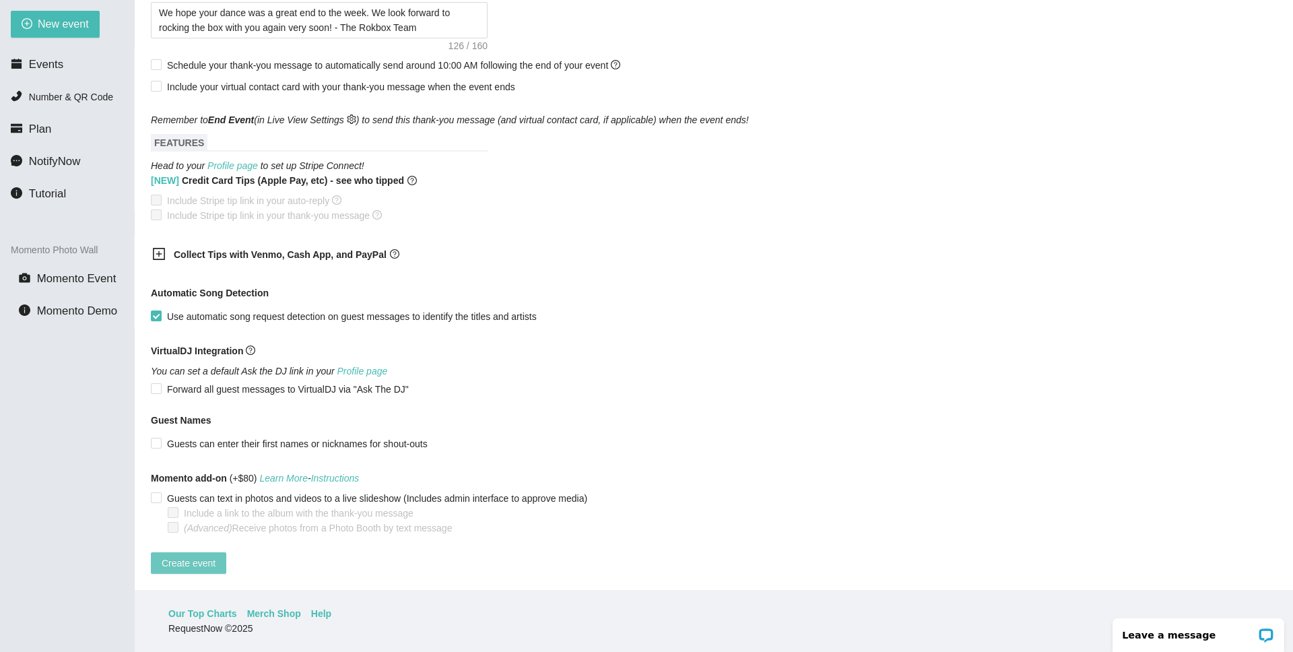
click at [203, 556] on span "Create event" at bounding box center [189, 563] width 54 height 15
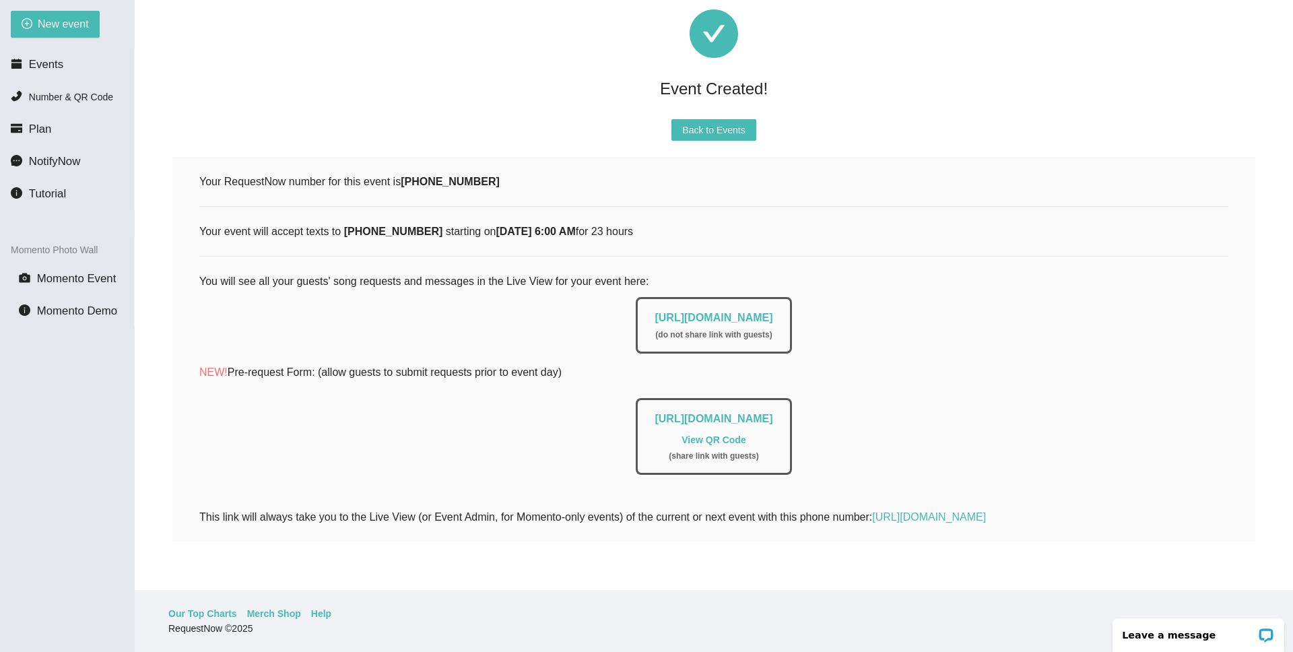
scroll to position [50, 0]
drag, startPoint x: 607, startPoint y: 307, endPoint x: 852, endPoint y: 302, distance: 245.1
click at [852, 302] on div "[URL][DOMAIN_NAME] ( do not share link with guests )" at bounding box center [713, 321] width 1029 height 63
copy link "[URL][DOMAIN_NAME]"
click at [708, 123] on span "Back to Events" at bounding box center [713, 130] width 63 height 15
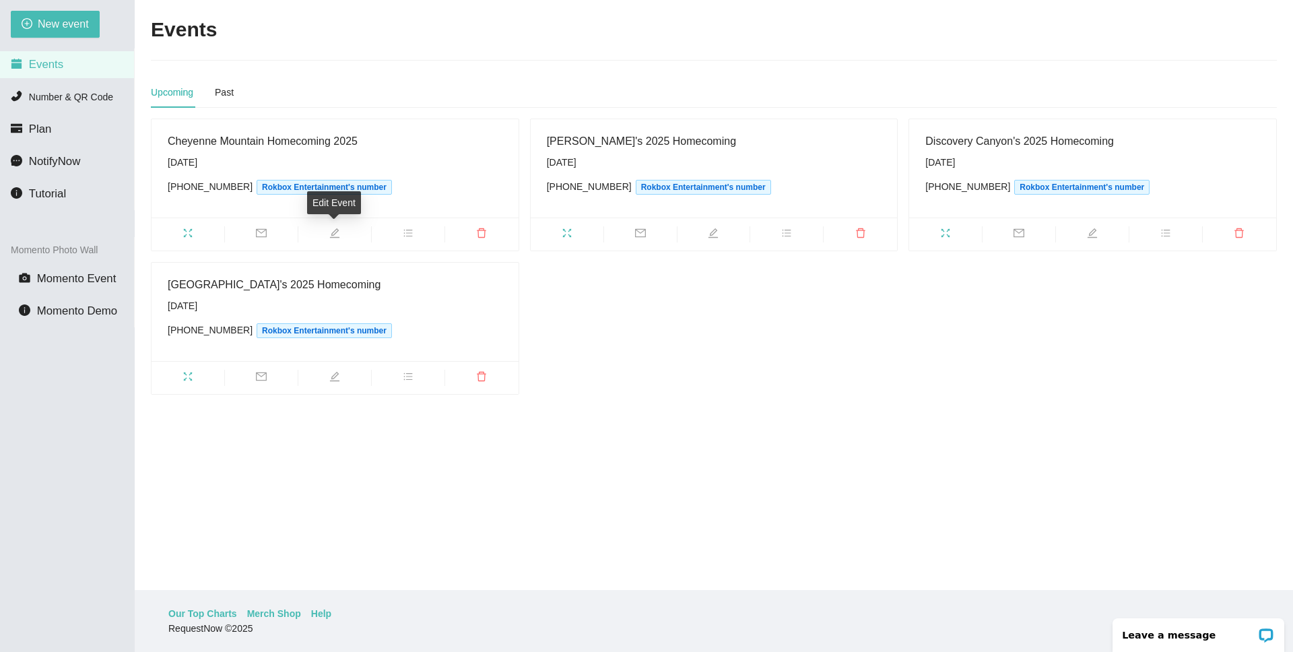
click at [331, 234] on icon "edit" at bounding box center [334, 232] width 9 height 9
type textarea "[URL][DOMAIN_NAME]"
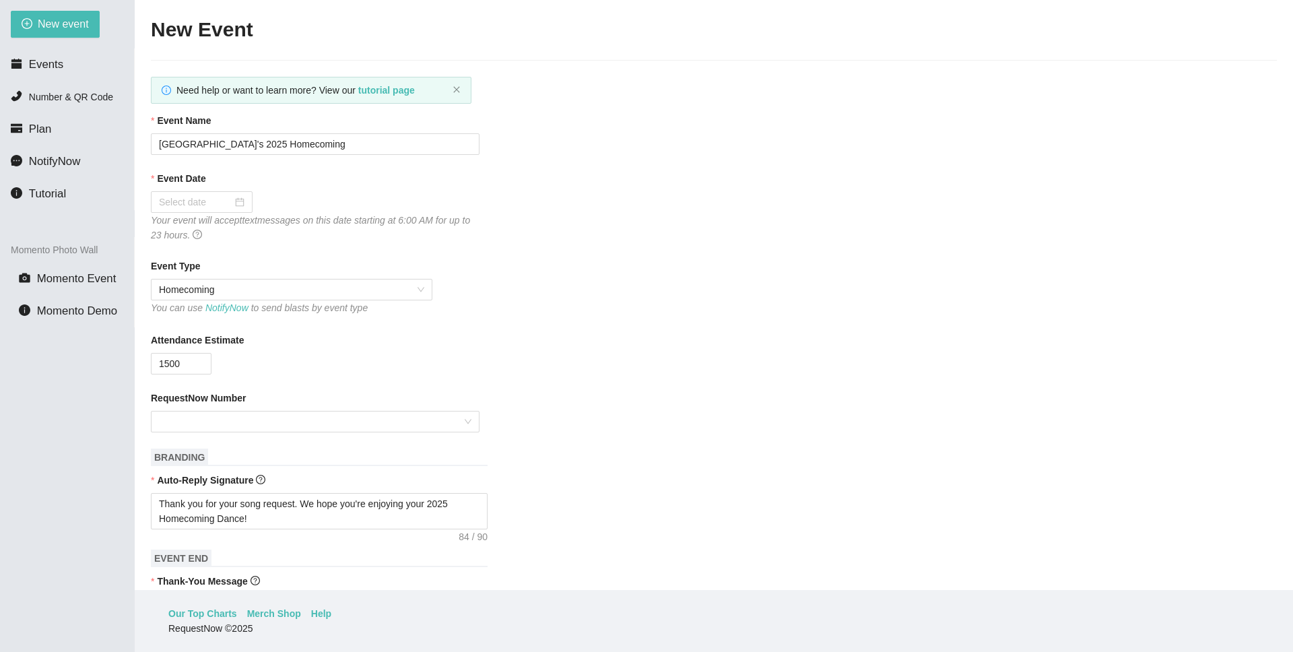
type input "Cheyenne Mountain Homecoming 2025"
type input "[DATE]"
type input "1000"
click at [343, 141] on input "Cheyenne Mountain Homecoming 2025" at bounding box center [315, 144] width 329 height 22
type input "[GEOGRAPHIC_DATA]'s 2025 Homecoming"
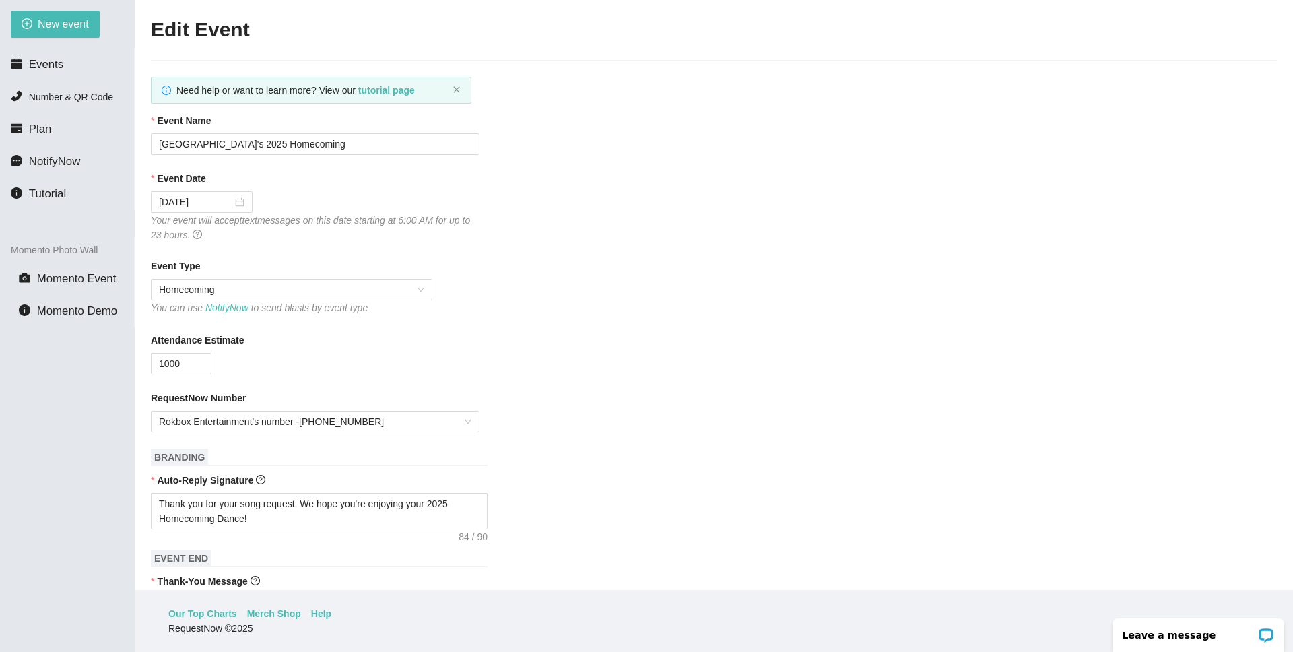
click at [708, 221] on div "Event Date [DATE] Your event will accept text messages on this date starting at…" at bounding box center [714, 206] width 1126 height 71
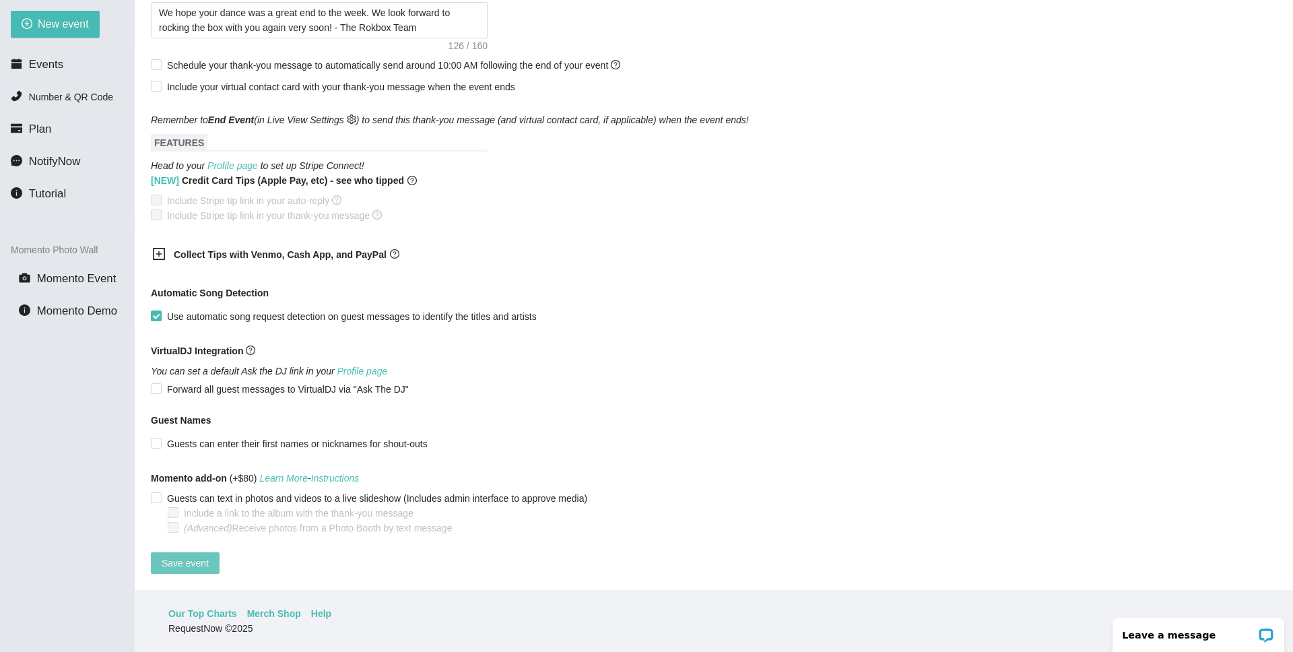
click at [160, 558] on button "Save event" at bounding box center [185, 563] width 69 height 22
click at [63, 70] on li "Events" at bounding box center [67, 64] width 134 height 27
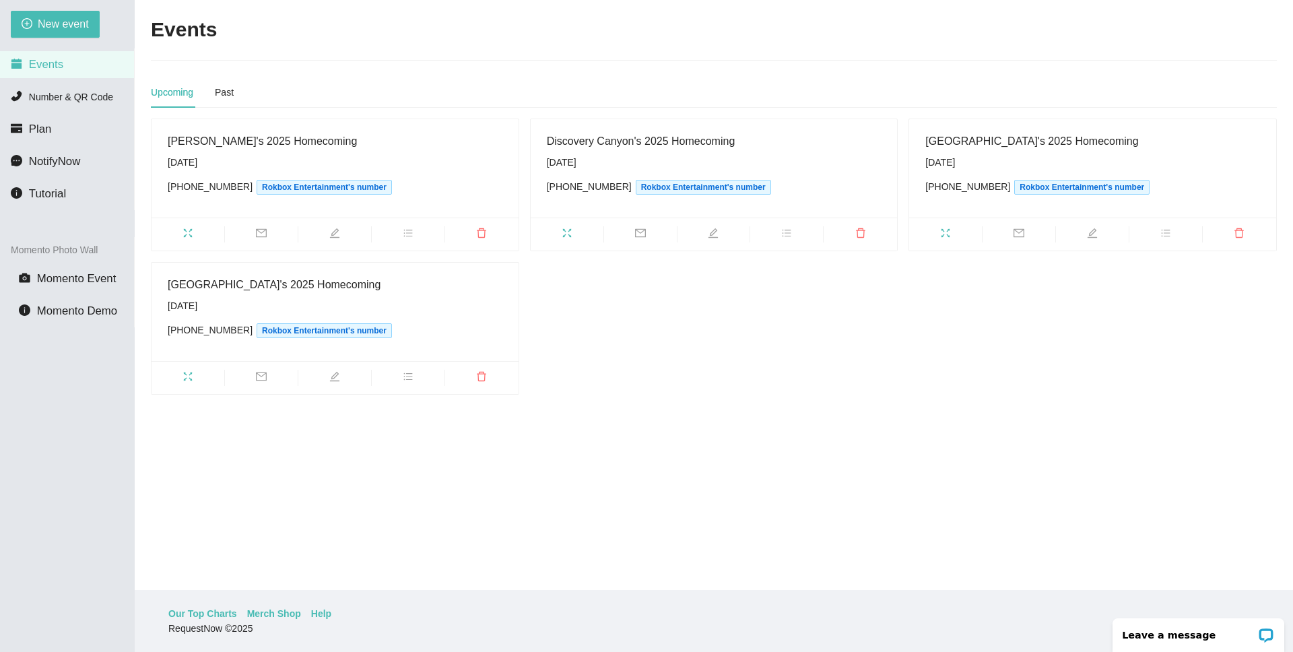
click at [755, 376] on div "[PERSON_NAME]'s 2025 Homecoming [DATE] [PHONE_NUMBER] Rokbox Entertainment's nu…" at bounding box center [713, 257] width 1137 height 276
